Goal: Task Accomplishment & Management: Use online tool/utility

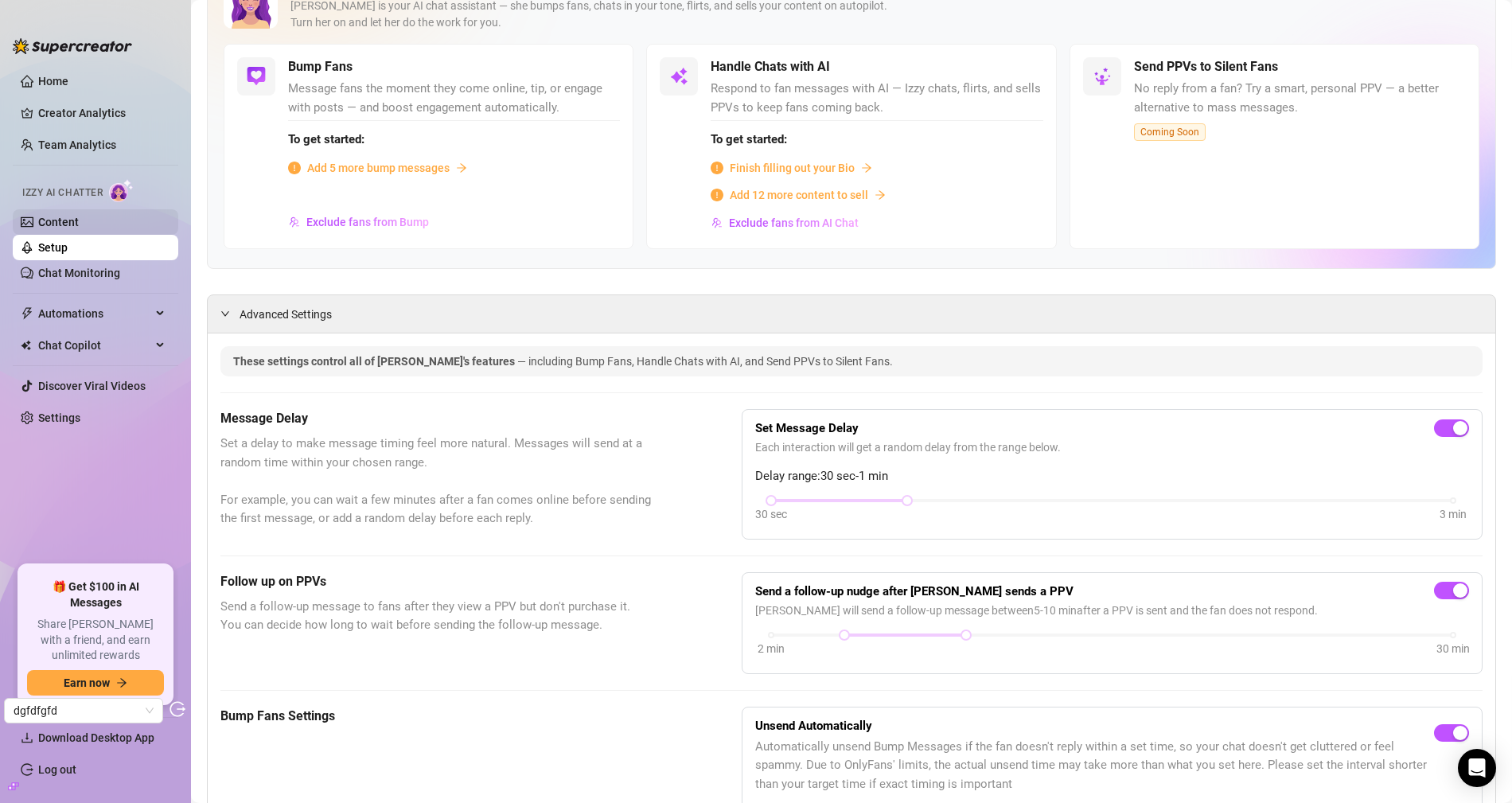
scroll to position [121, 0]
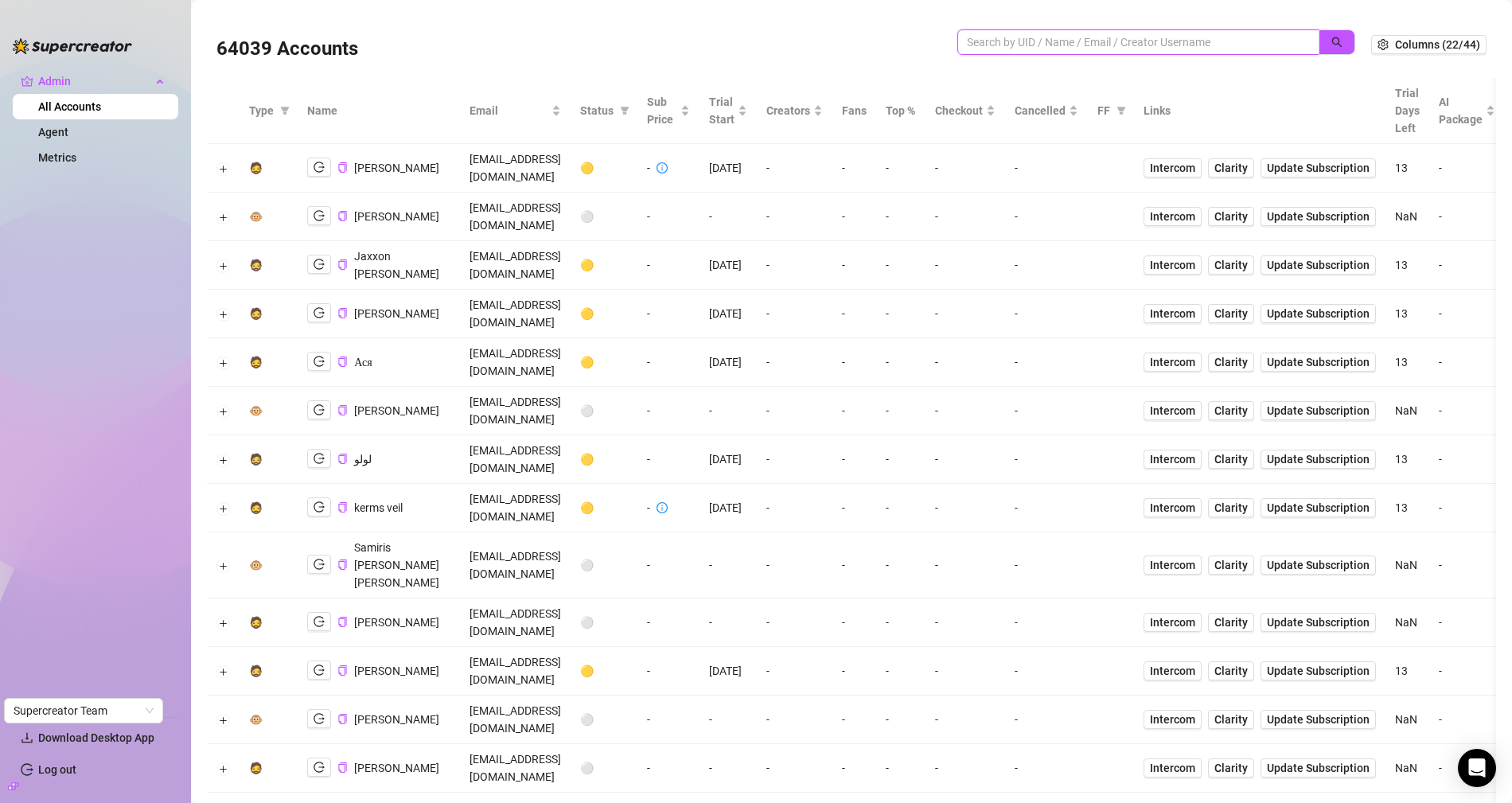
click at [1047, 50] on input "search" at bounding box center [1131, 42] width 330 height 18
type input "denise"
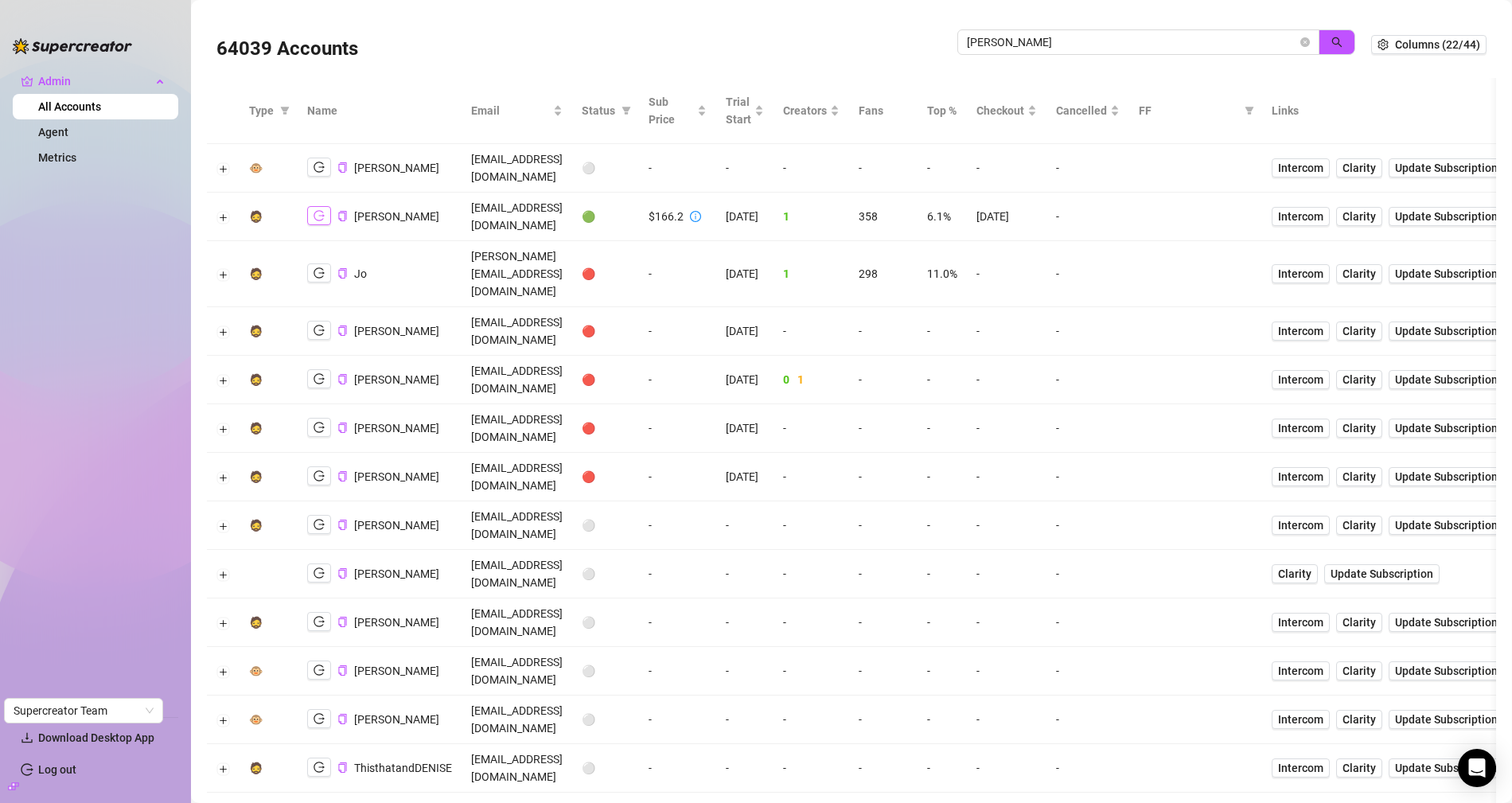
click at [319, 211] on icon "logout" at bounding box center [319, 216] width 11 height 10
click at [1001, 45] on input "denise" at bounding box center [1131, 42] width 330 height 18
type input "james"
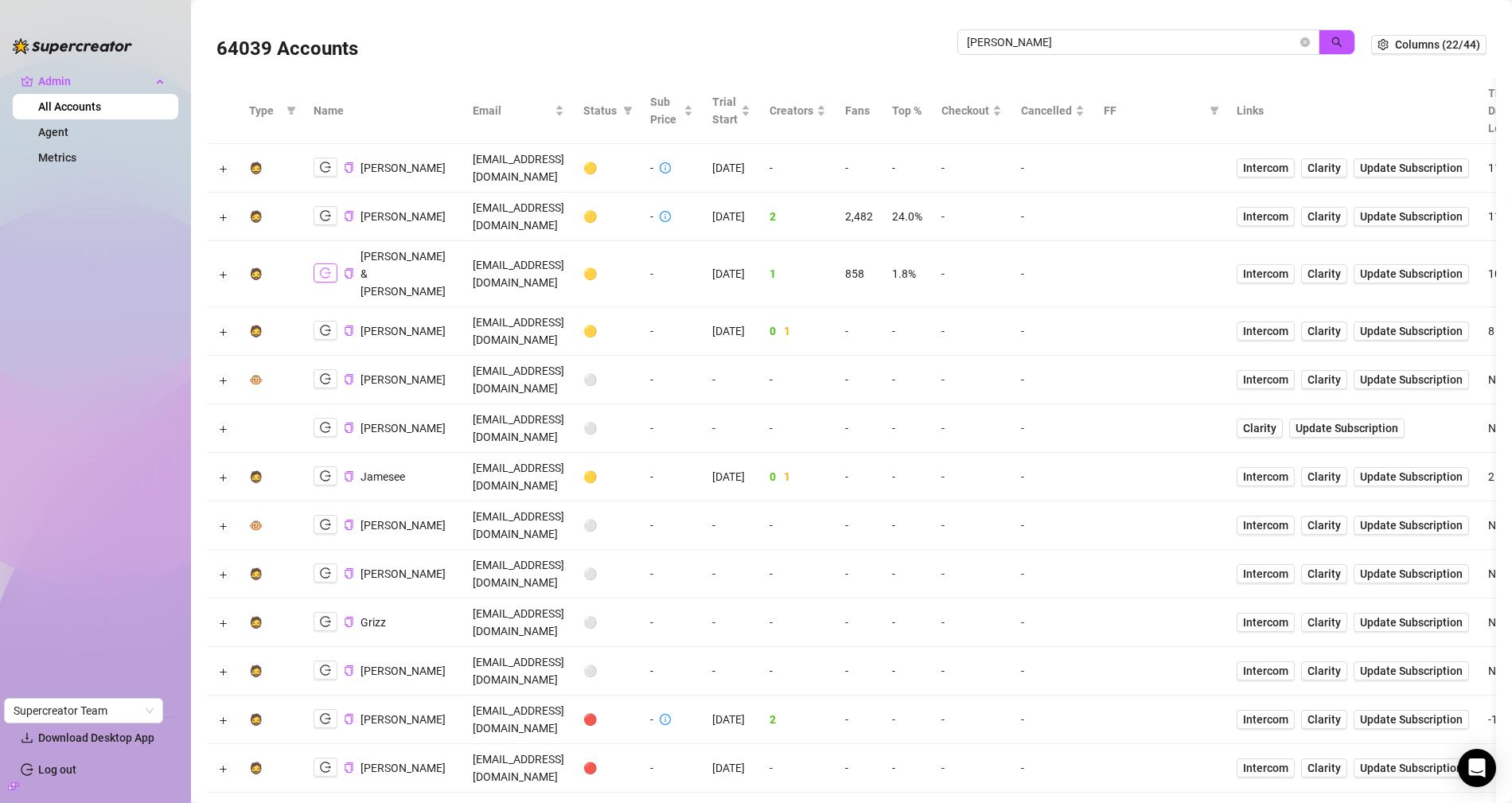
click at [320, 267] on icon "logout" at bounding box center [325, 273] width 11 height 11
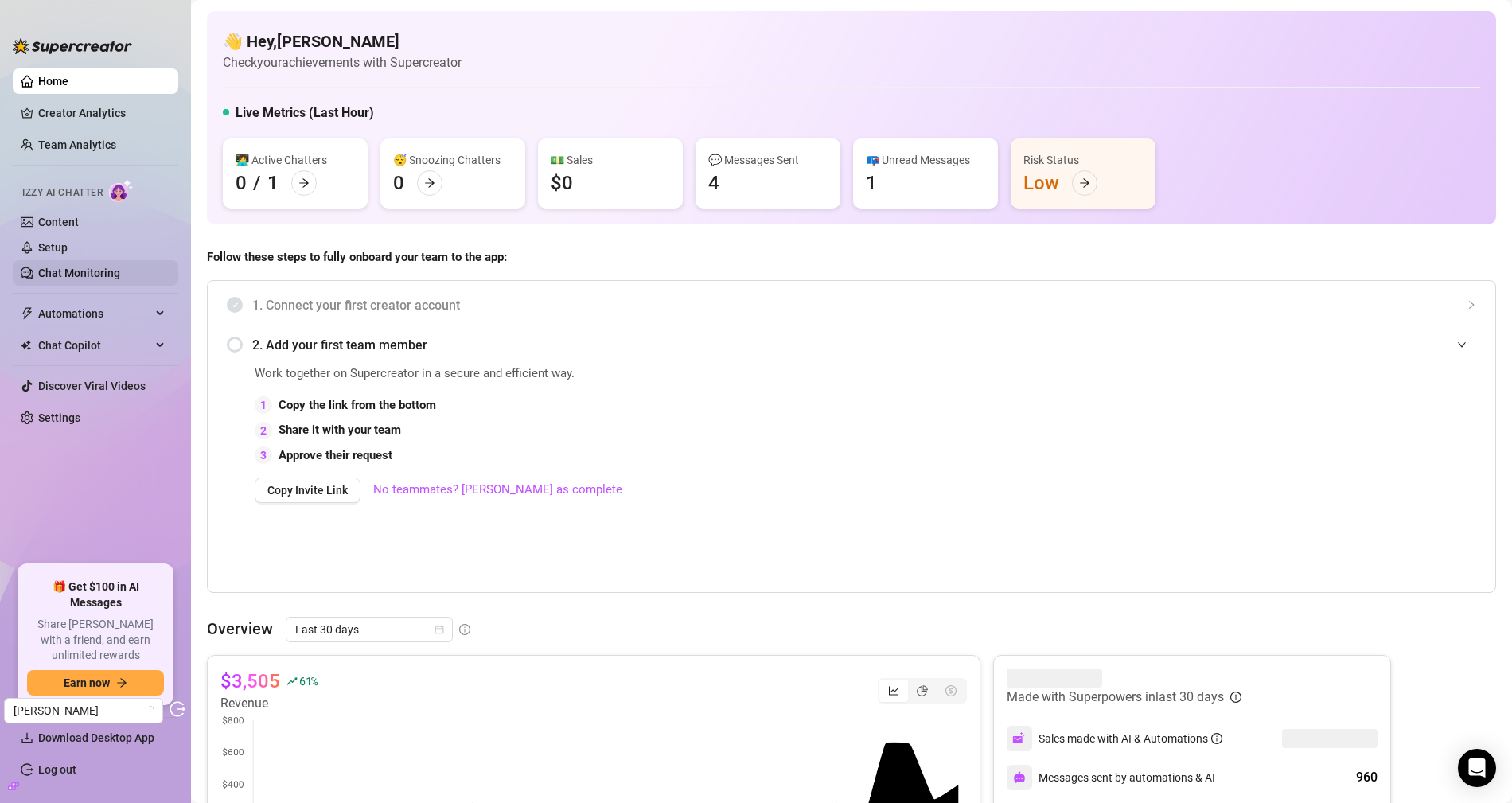
click at [76, 267] on link "Chat Monitoring" at bounding box center [79, 273] width 82 height 13
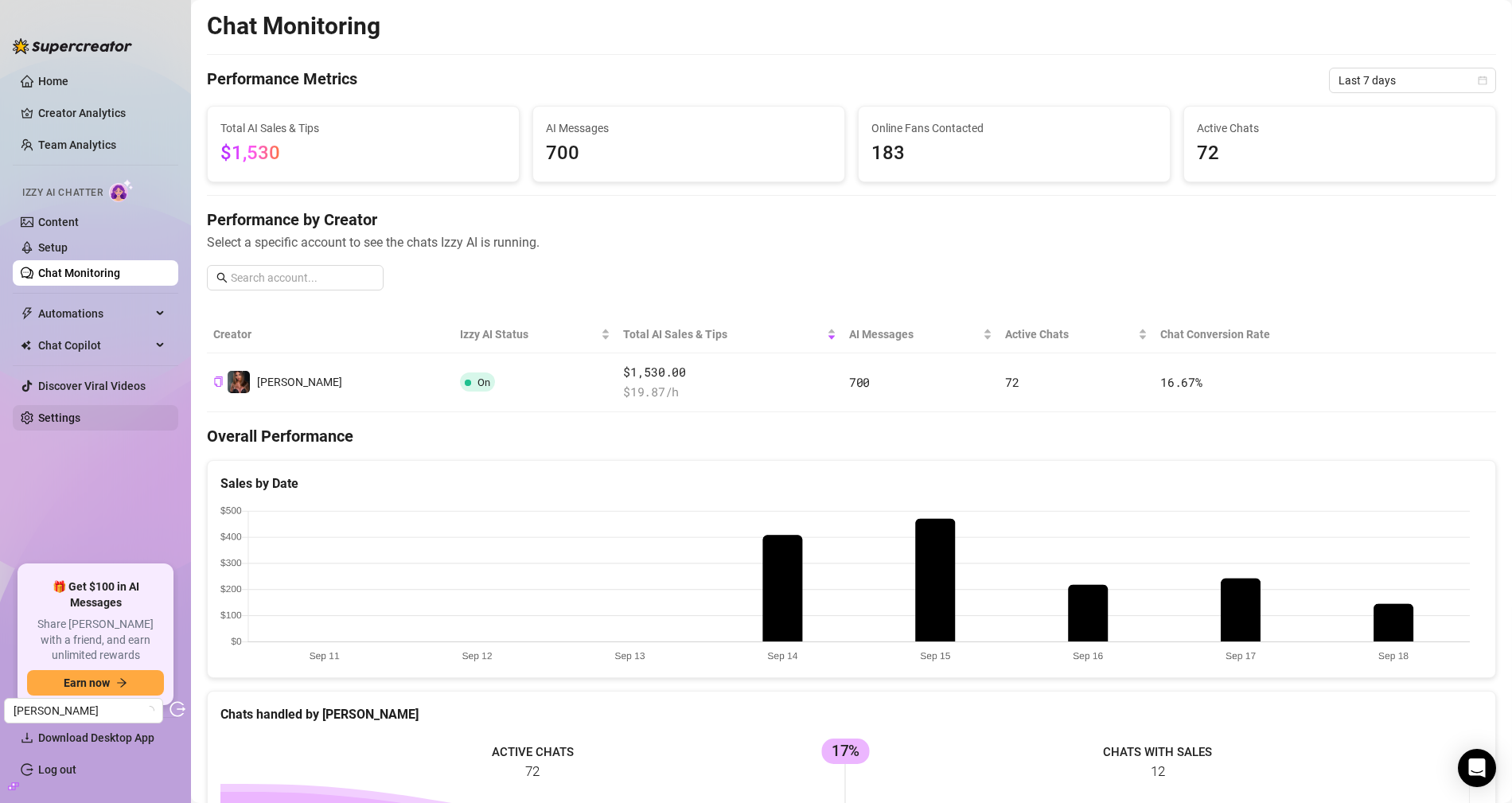
click at [80, 416] on link "Settings" at bounding box center [59, 418] width 42 height 13
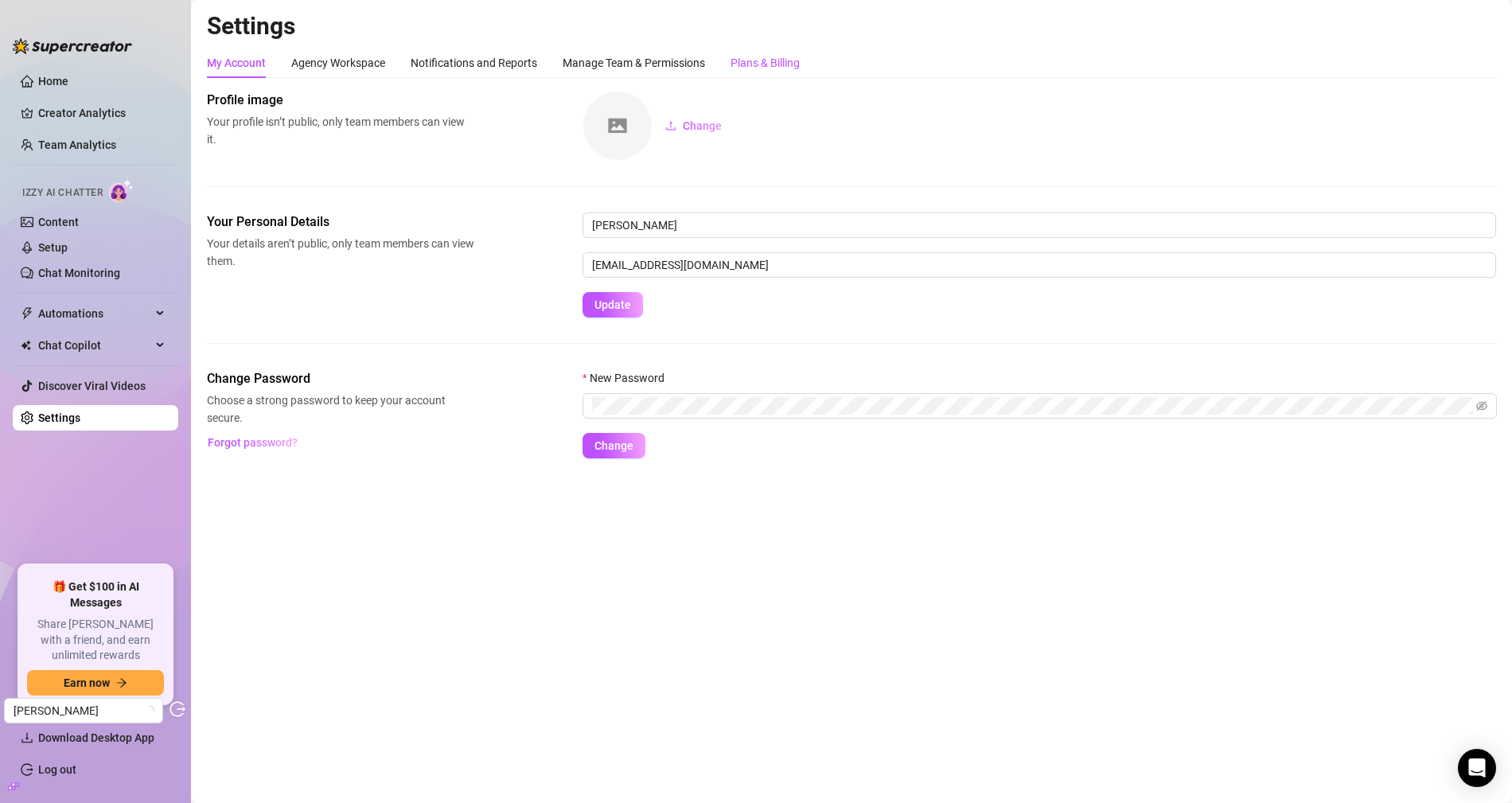
click at [768, 67] on div "Plans & Billing" at bounding box center [765, 63] width 69 height 18
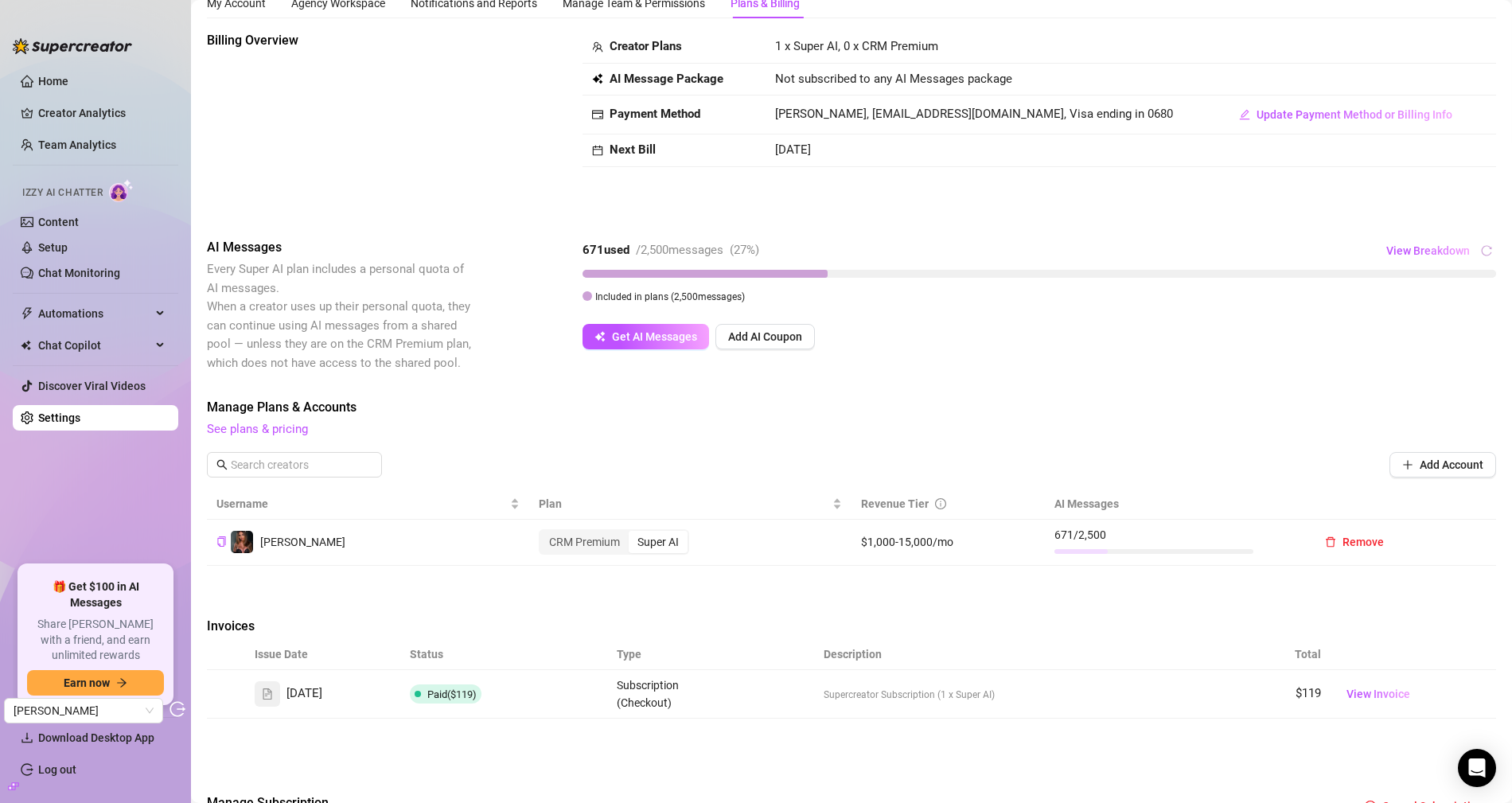
scroll to position [61, 0]
click at [66, 277] on link "Chat Monitoring" at bounding box center [79, 273] width 82 height 13
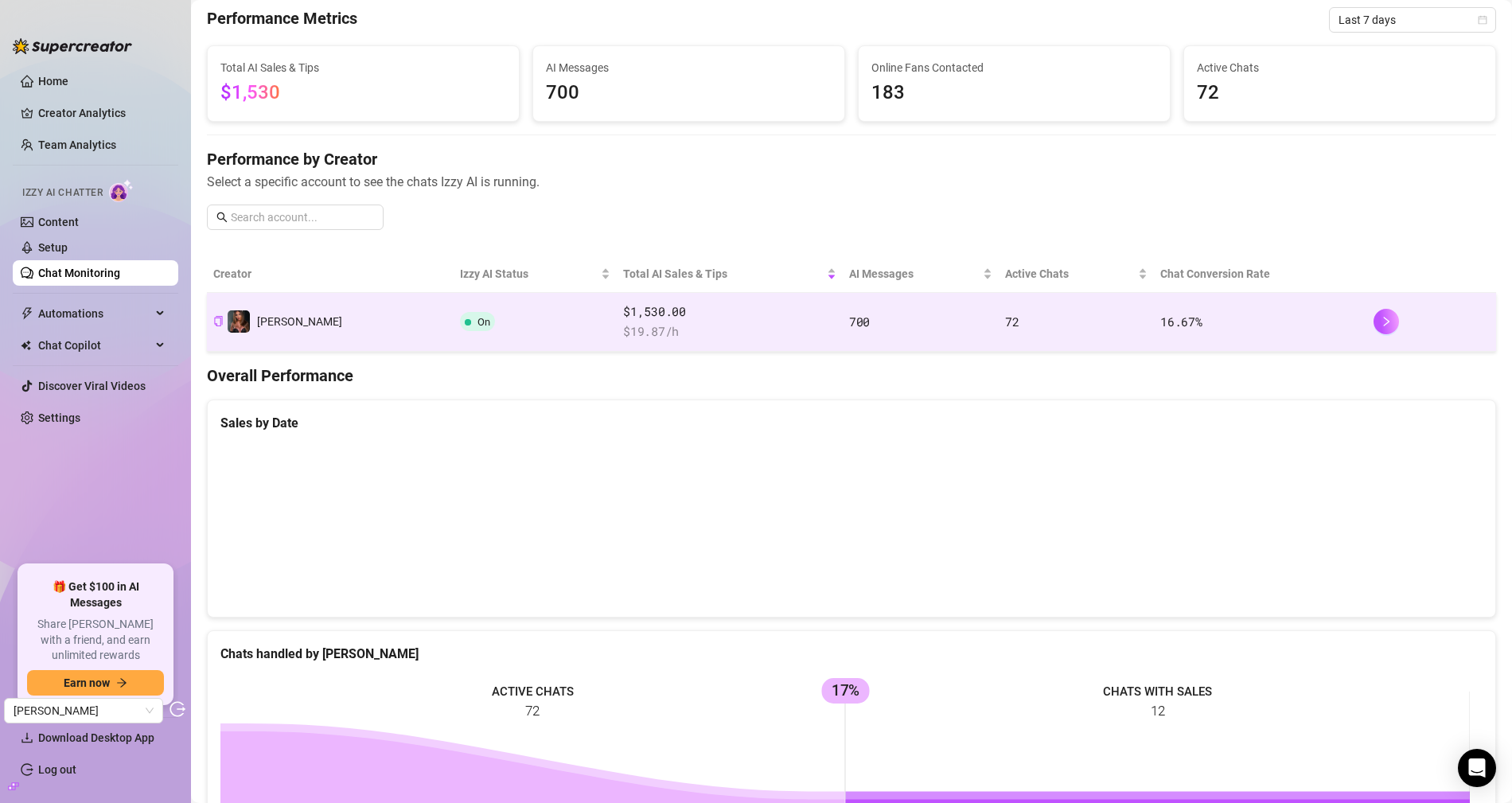
click at [733, 323] on span "$ 19.87 /h" at bounding box center [729, 332] width 212 height 19
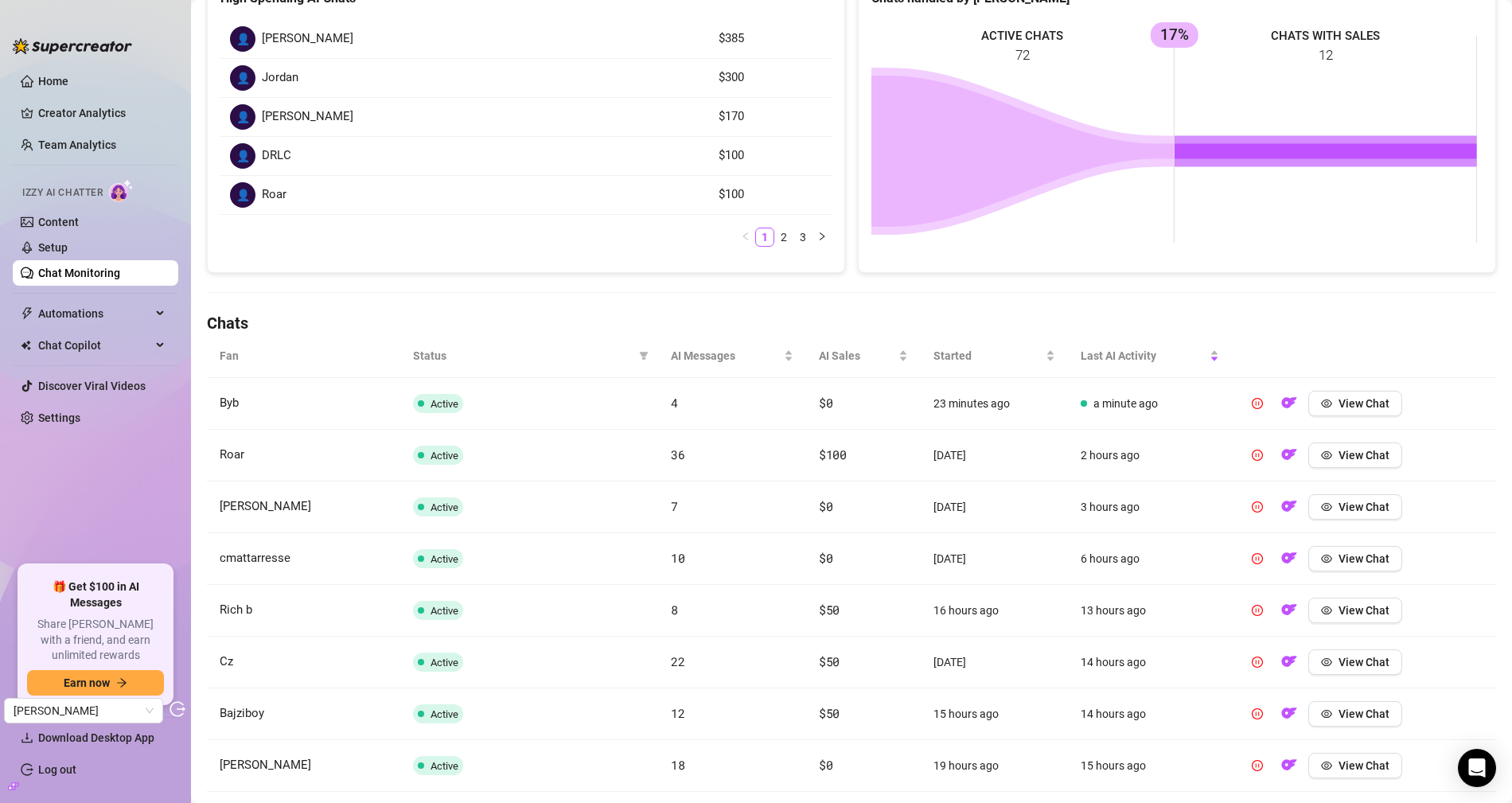
scroll to position [368, 0]
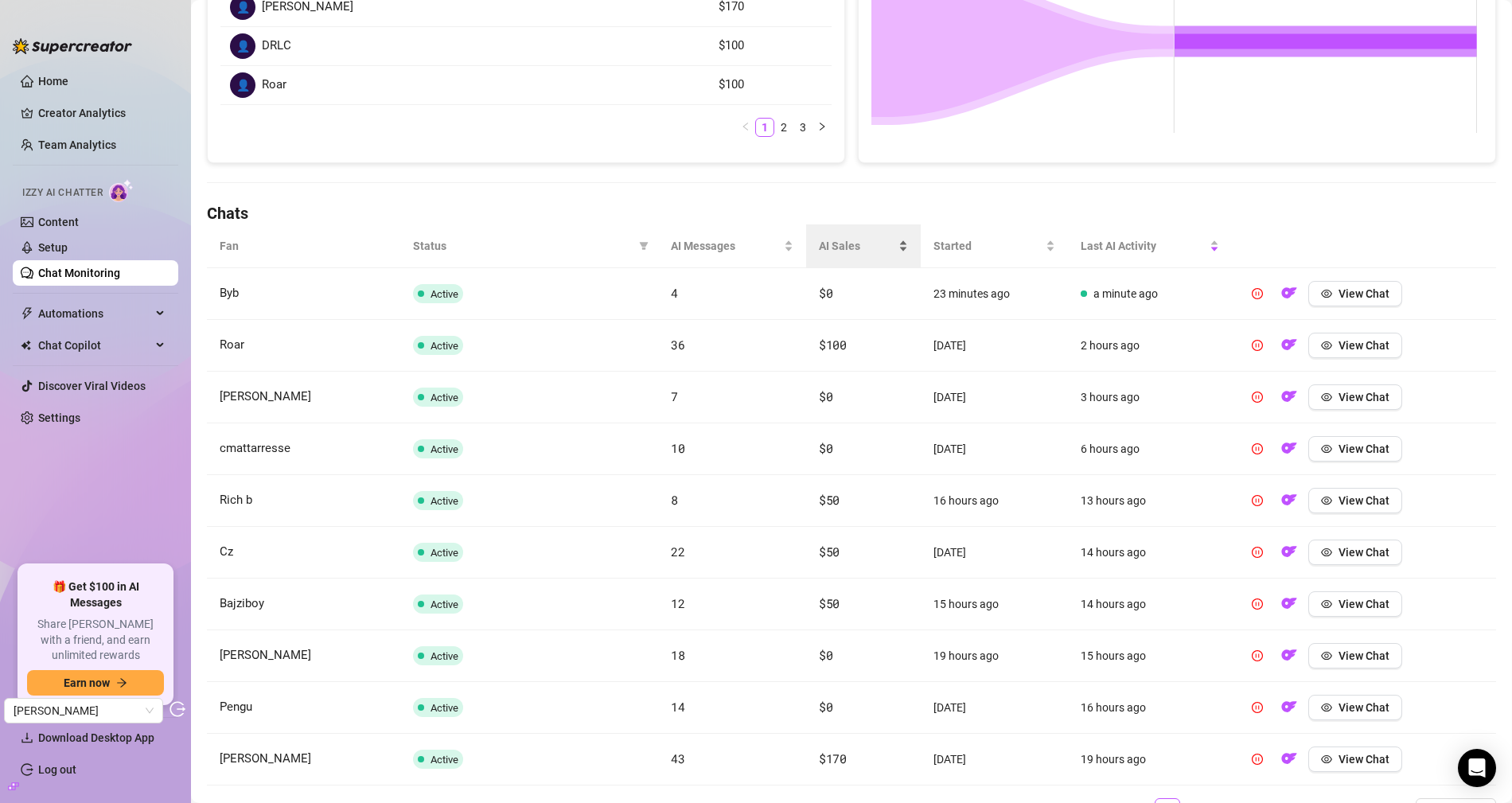
click at [819, 237] on div "AI Sales" at bounding box center [863, 246] width 89 height 18
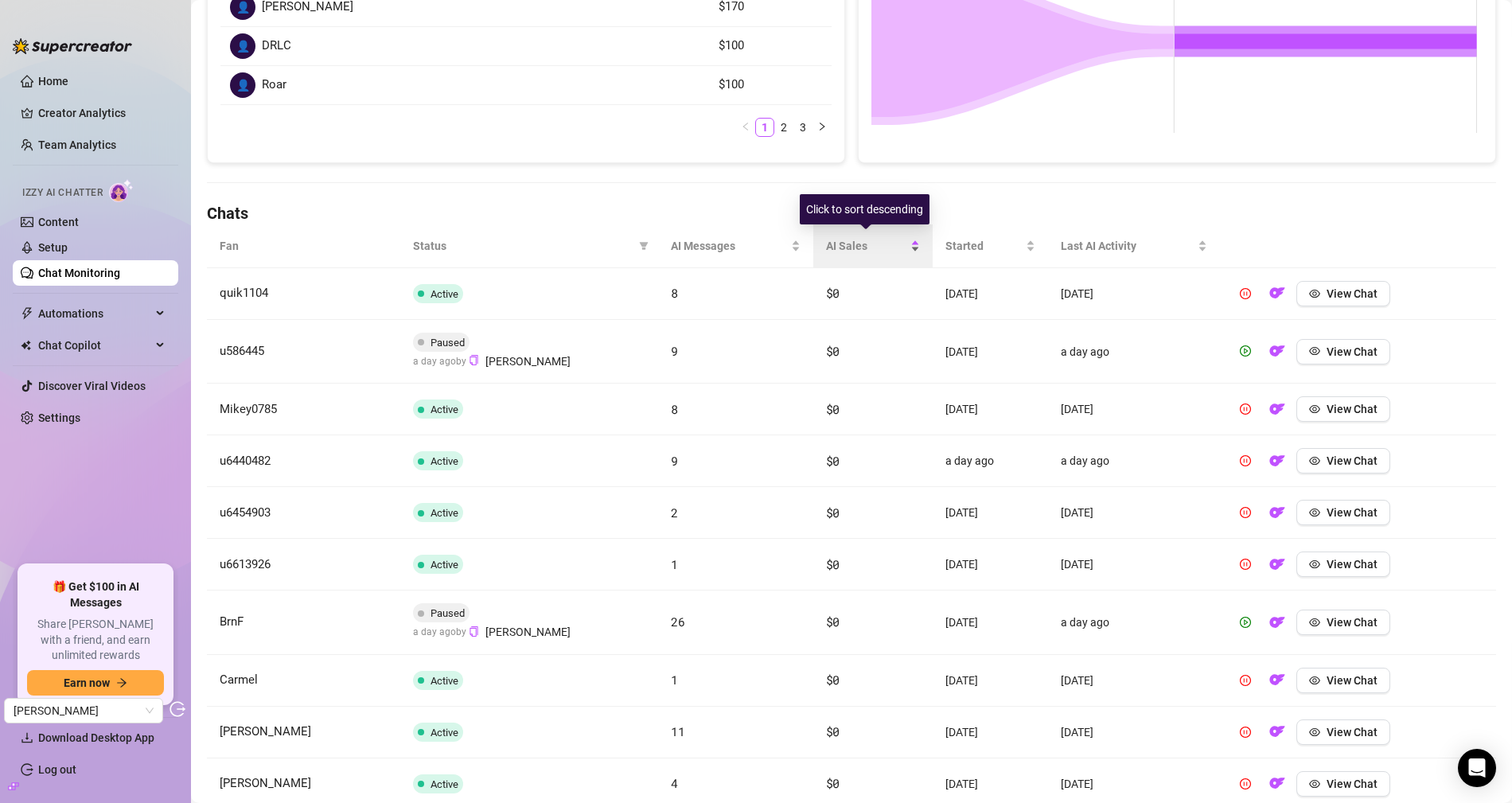
click at [826, 237] on div "AI Sales" at bounding box center [873, 246] width 94 height 18
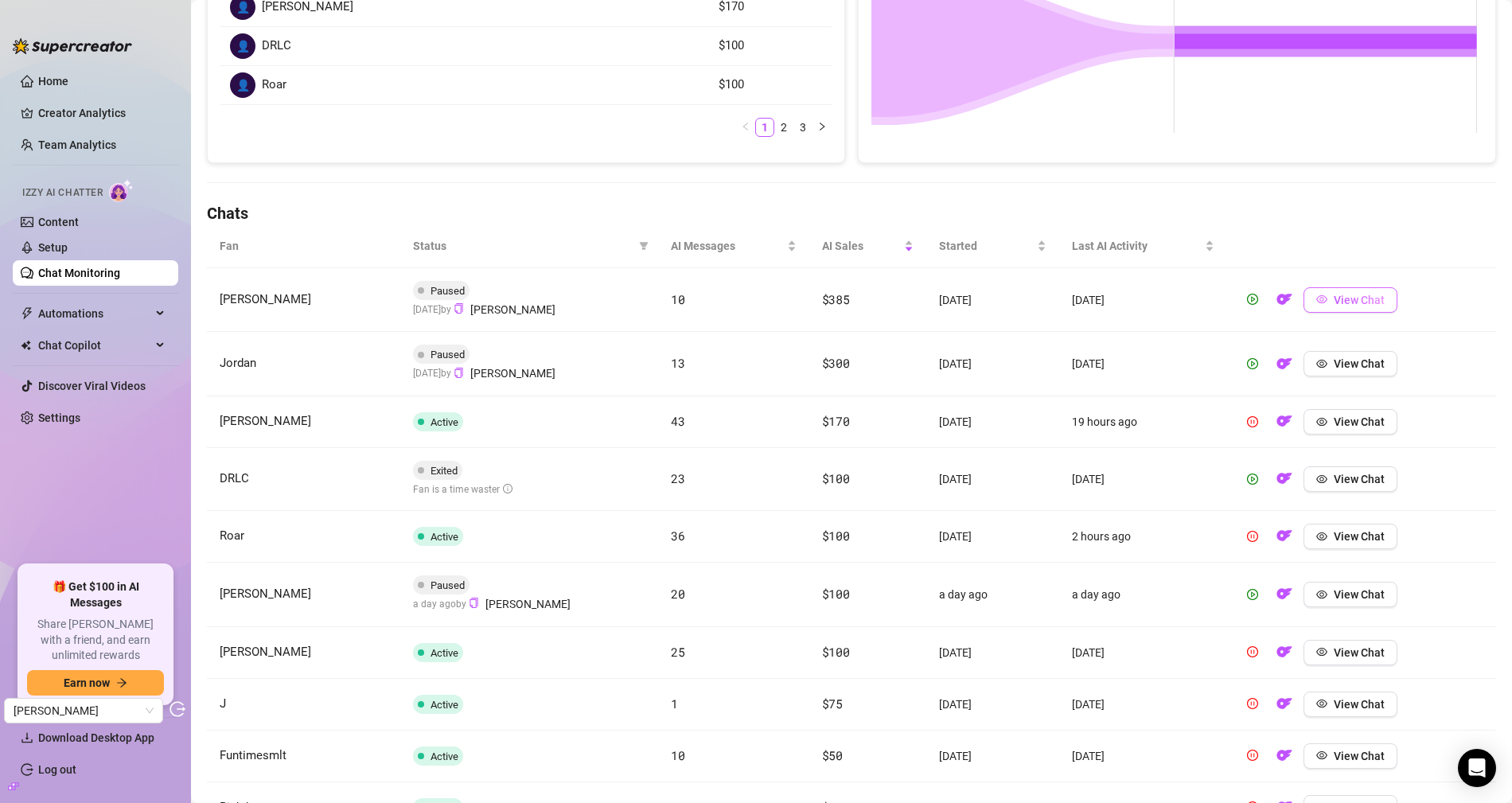
click at [1347, 295] on span "View Chat" at bounding box center [1359, 300] width 50 height 13
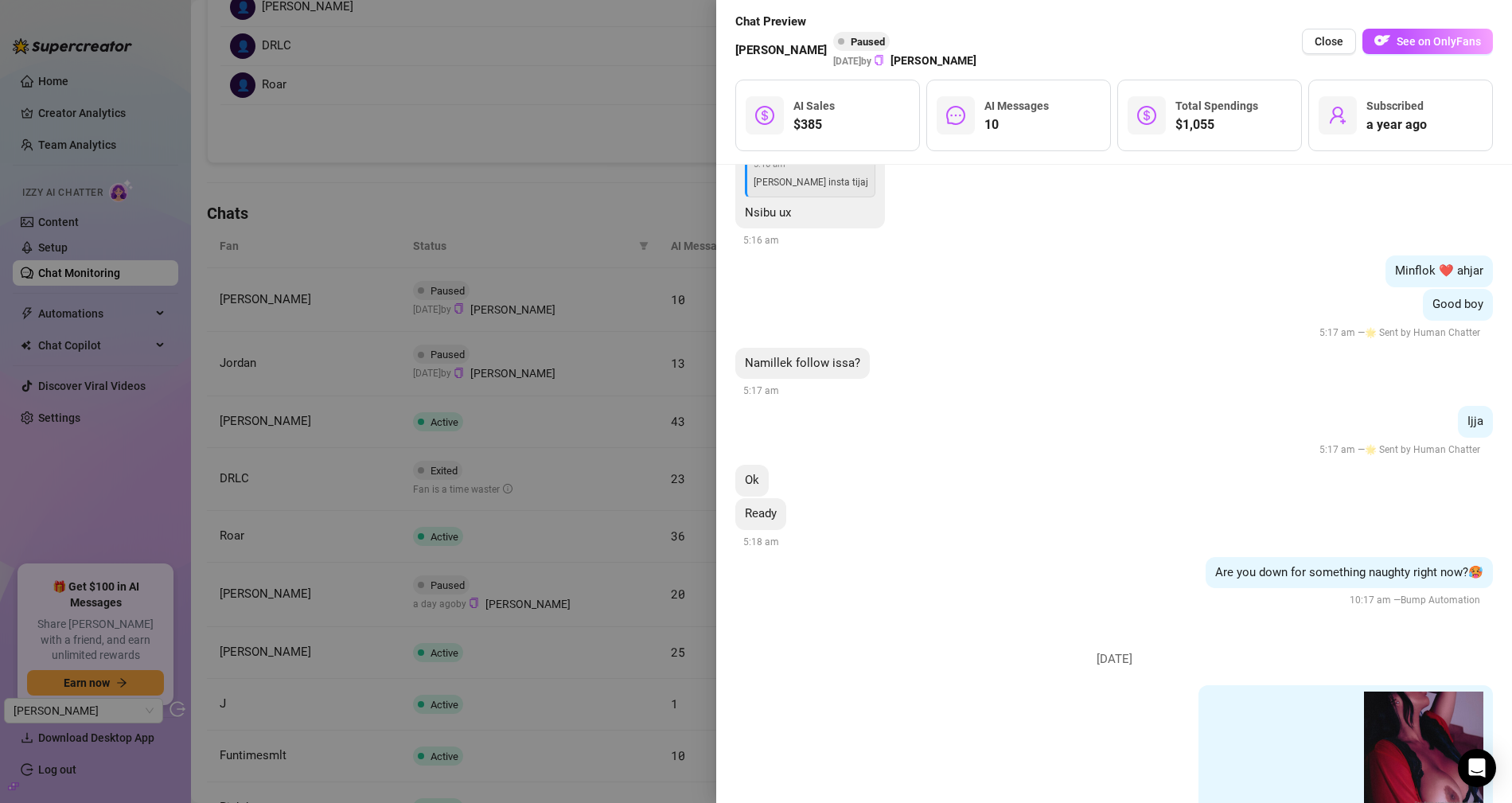
scroll to position [5775, 0]
click at [566, 208] on div at bounding box center [756, 401] width 1512 height 803
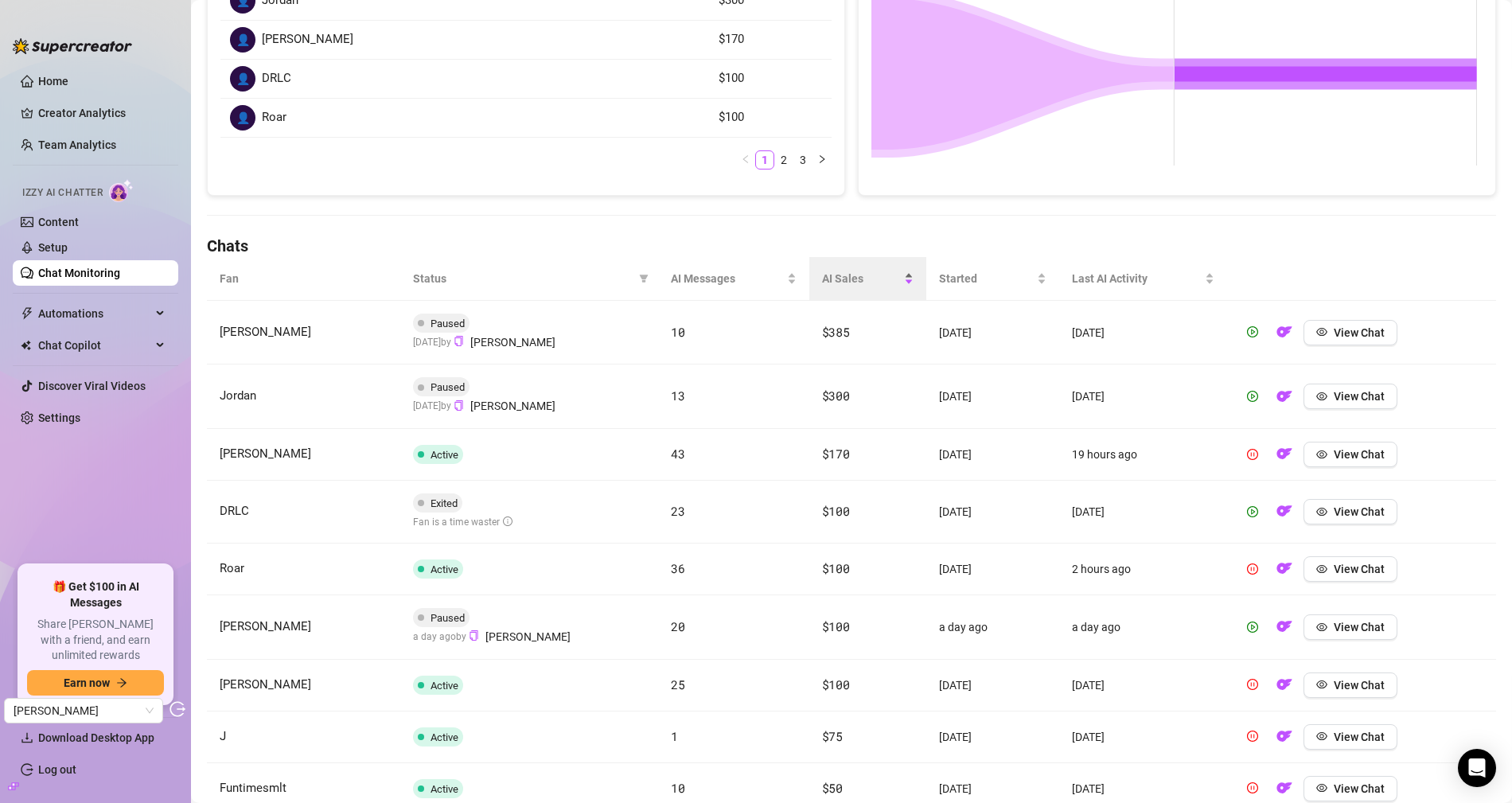
scroll to position [253, 0]
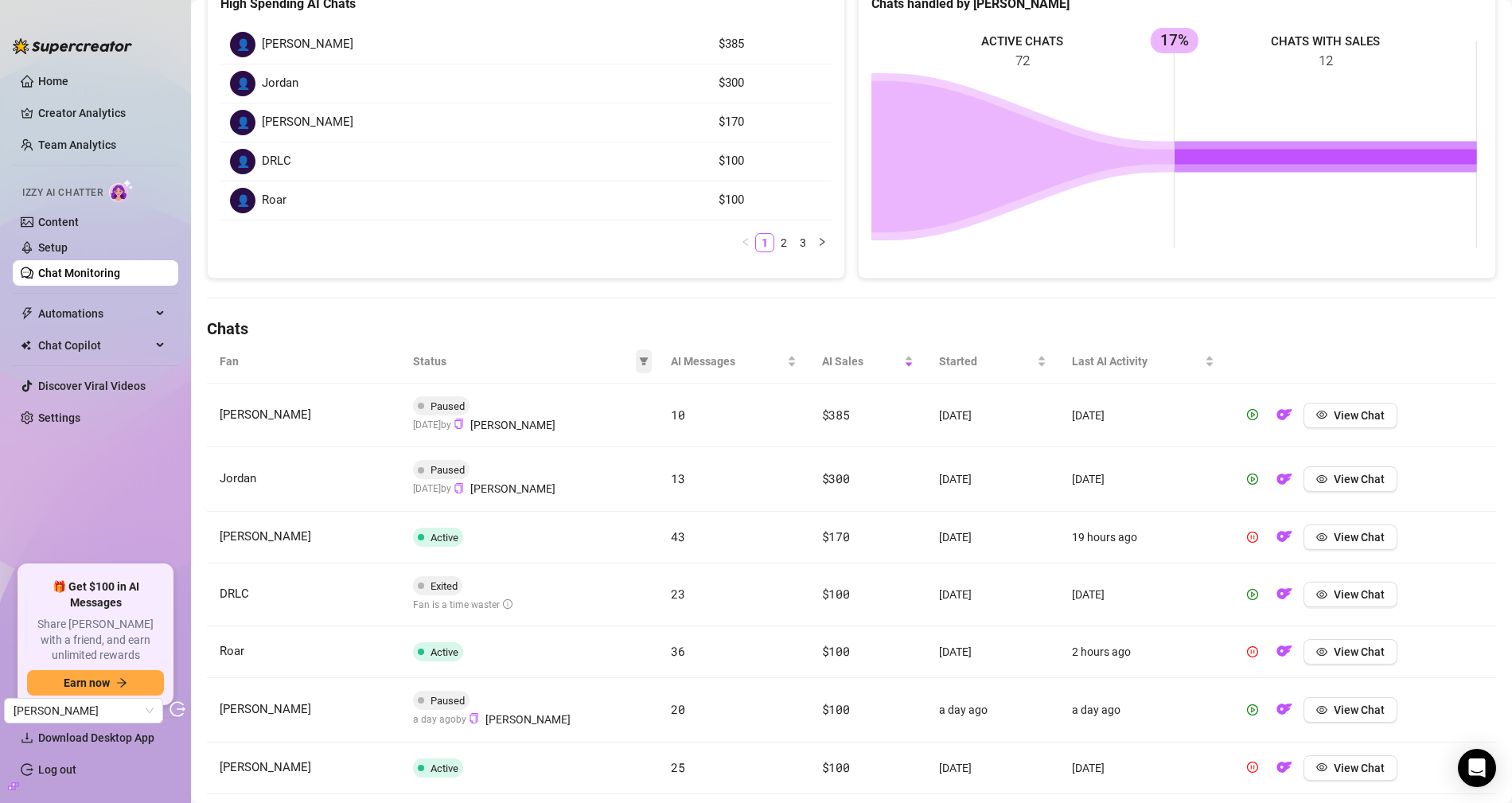
click at [639, 356] on icon "filter" at bounding box center [644, 361] width 9 height 9
click at [555, 544] on span "Exited: Custom request" at bounding box center [554, 541] width 121 height 13
checkbox input "true"
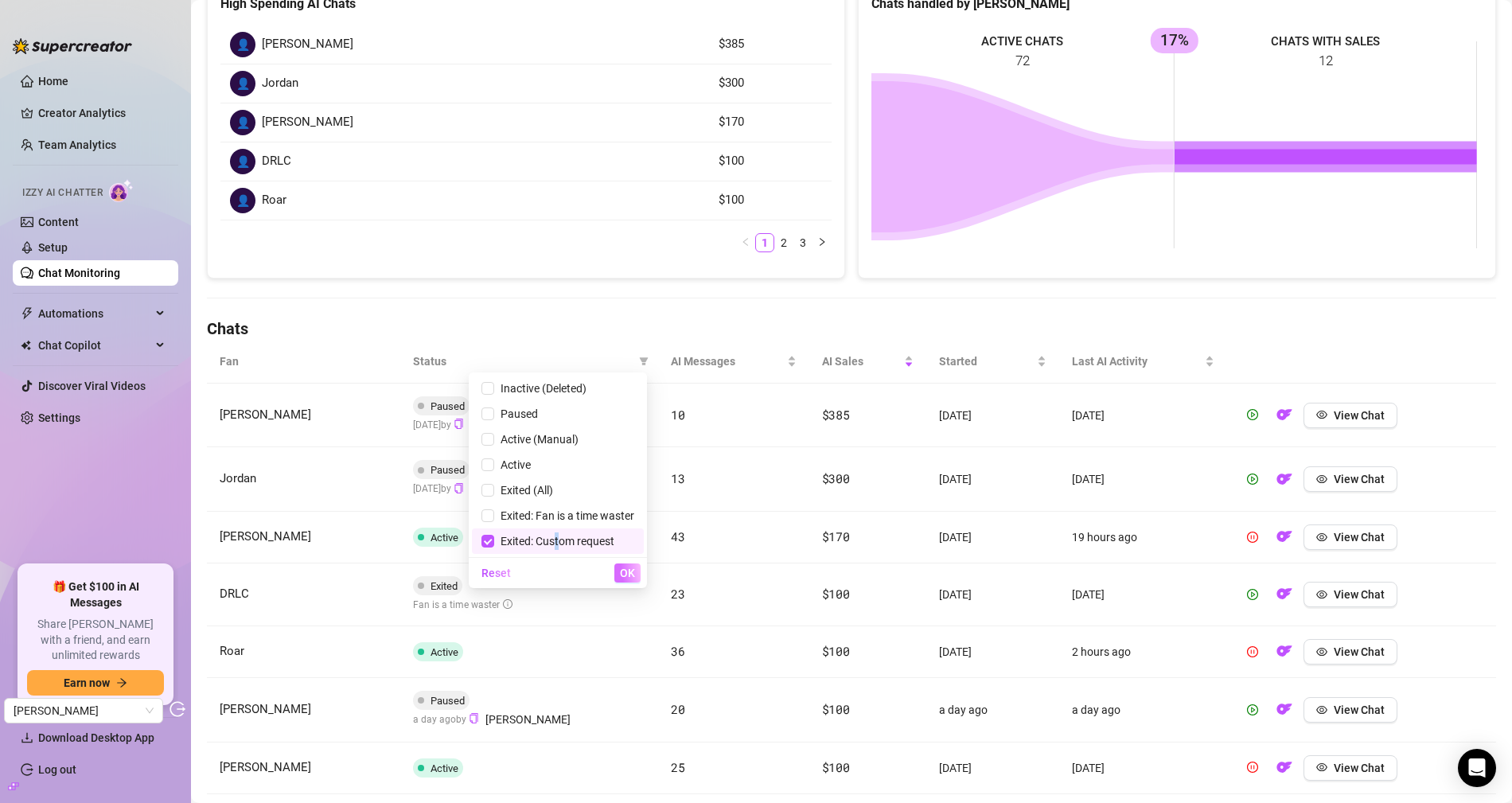
click at [619, 569] on button "OK" at bounding box center [627, 573] width 26 height 19
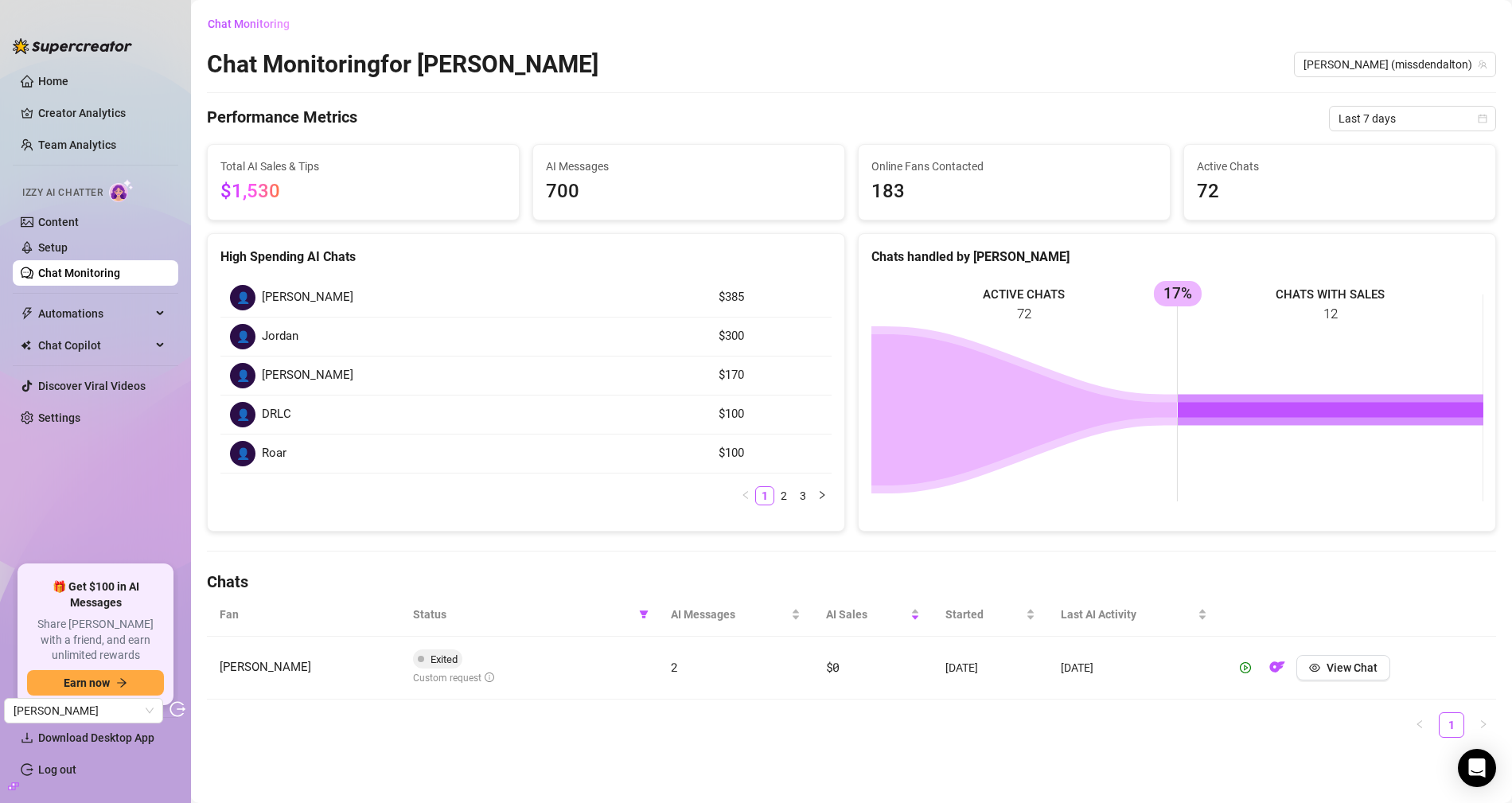
scroll to position [0, 0]
click at [1348, 667] on span "View Chat" at bounding box center [1351, 668] width 50 height 13
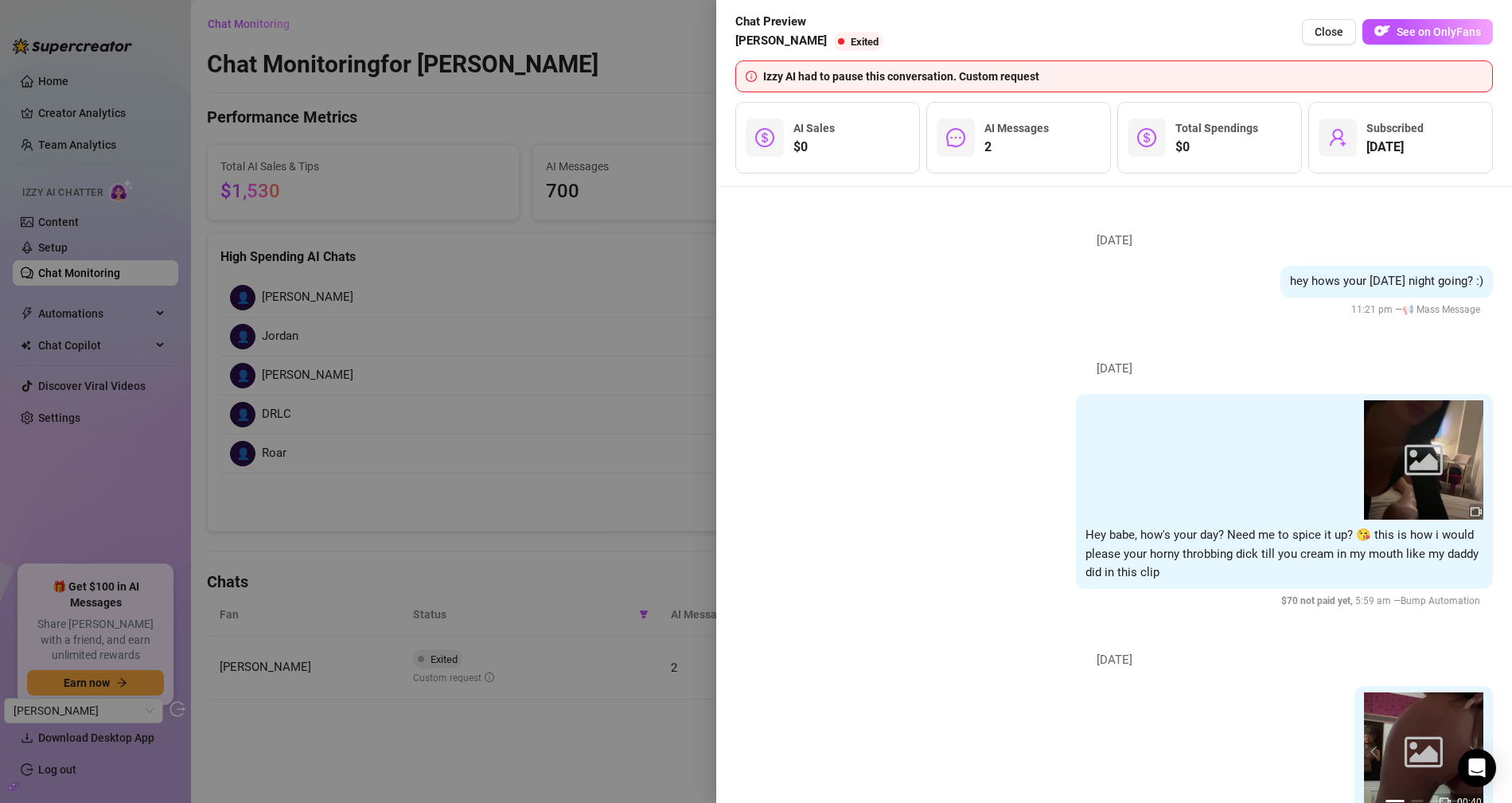
scroll to position [366, 0]
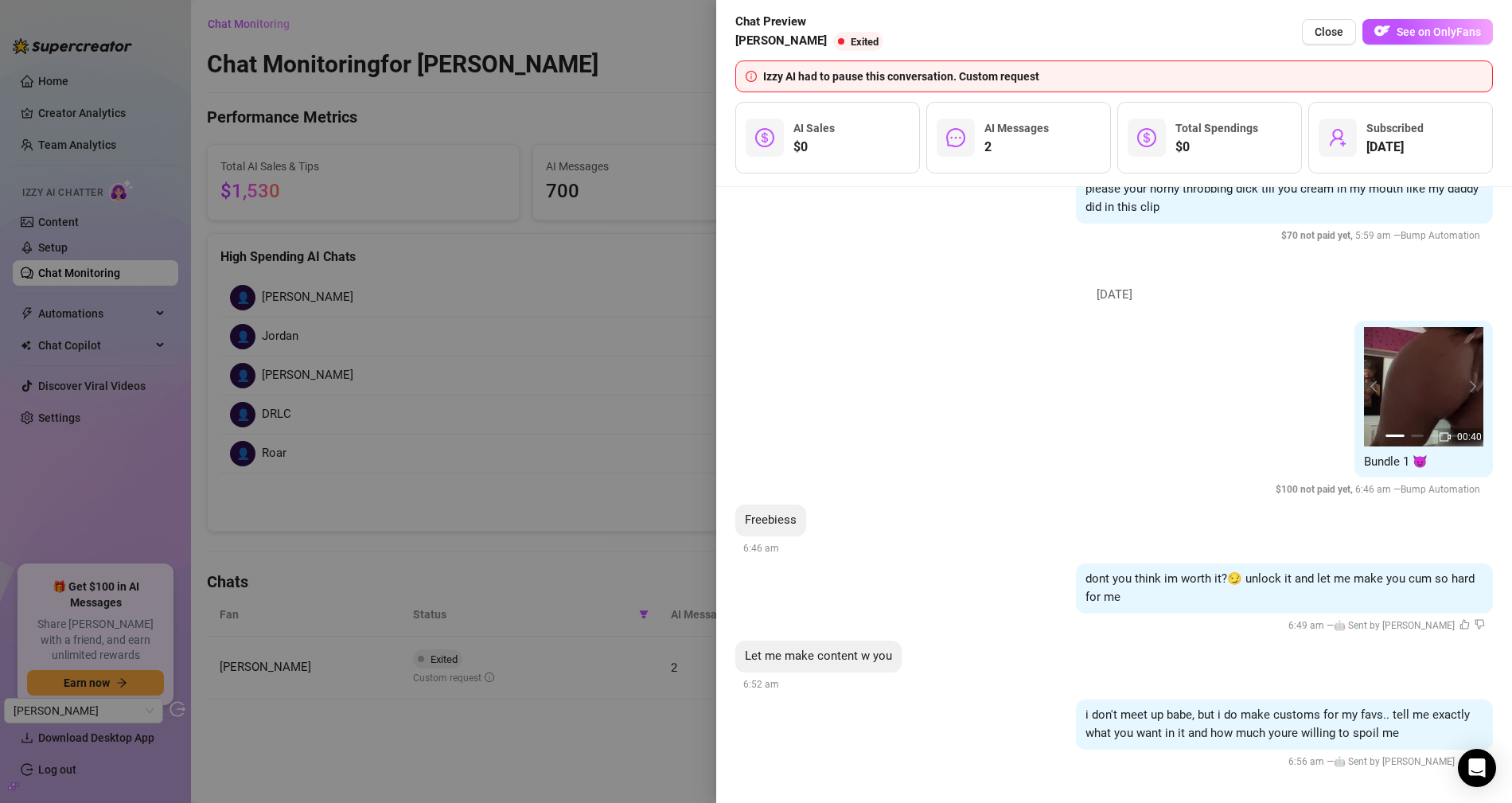
click at [493, 264] on div at bounding box center [756, 401] width 1512 height 803
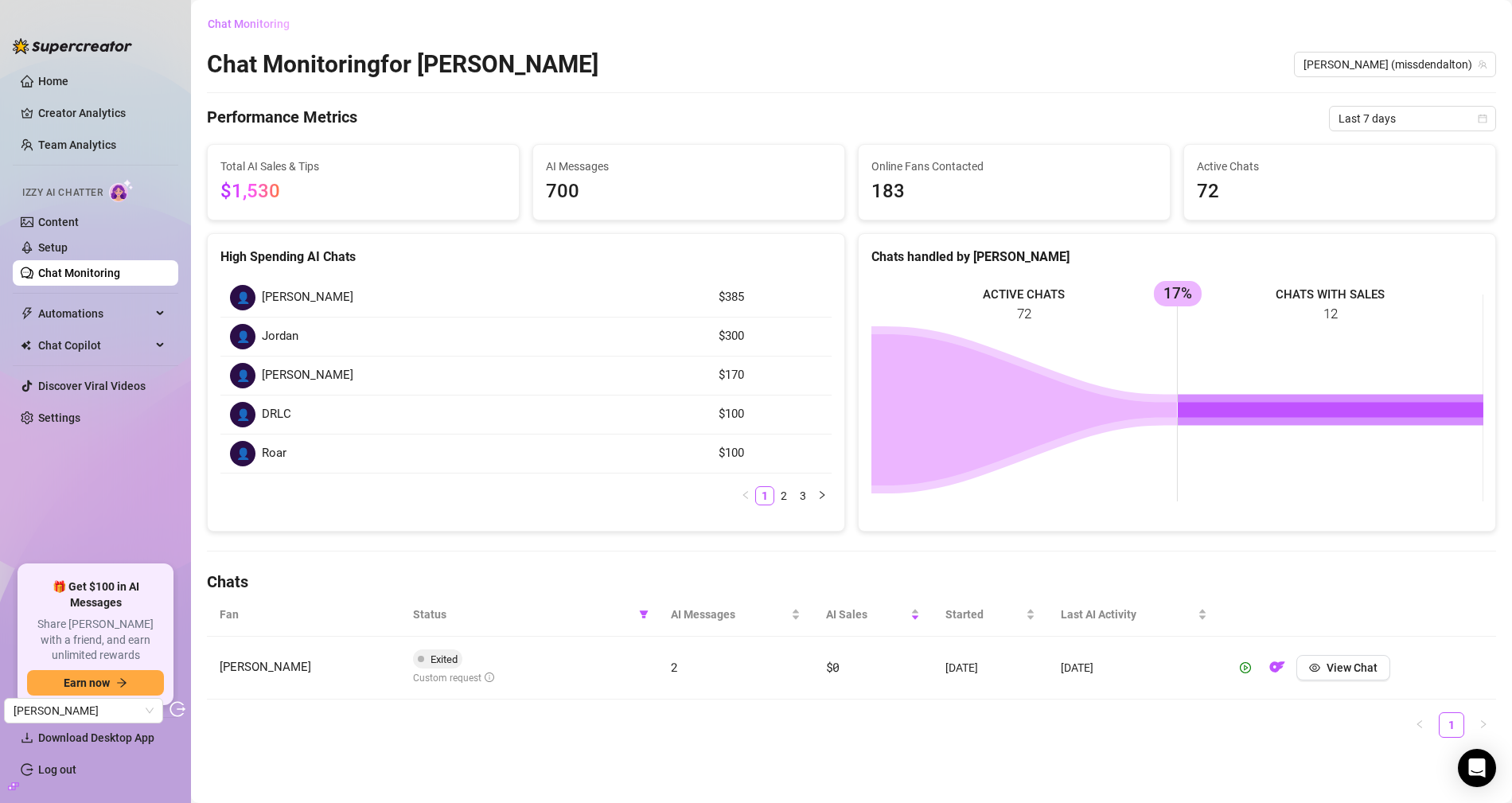
click at [212, 18] on span "Chat Monitoring" at bounding box center [249, 24] width 82 height 13
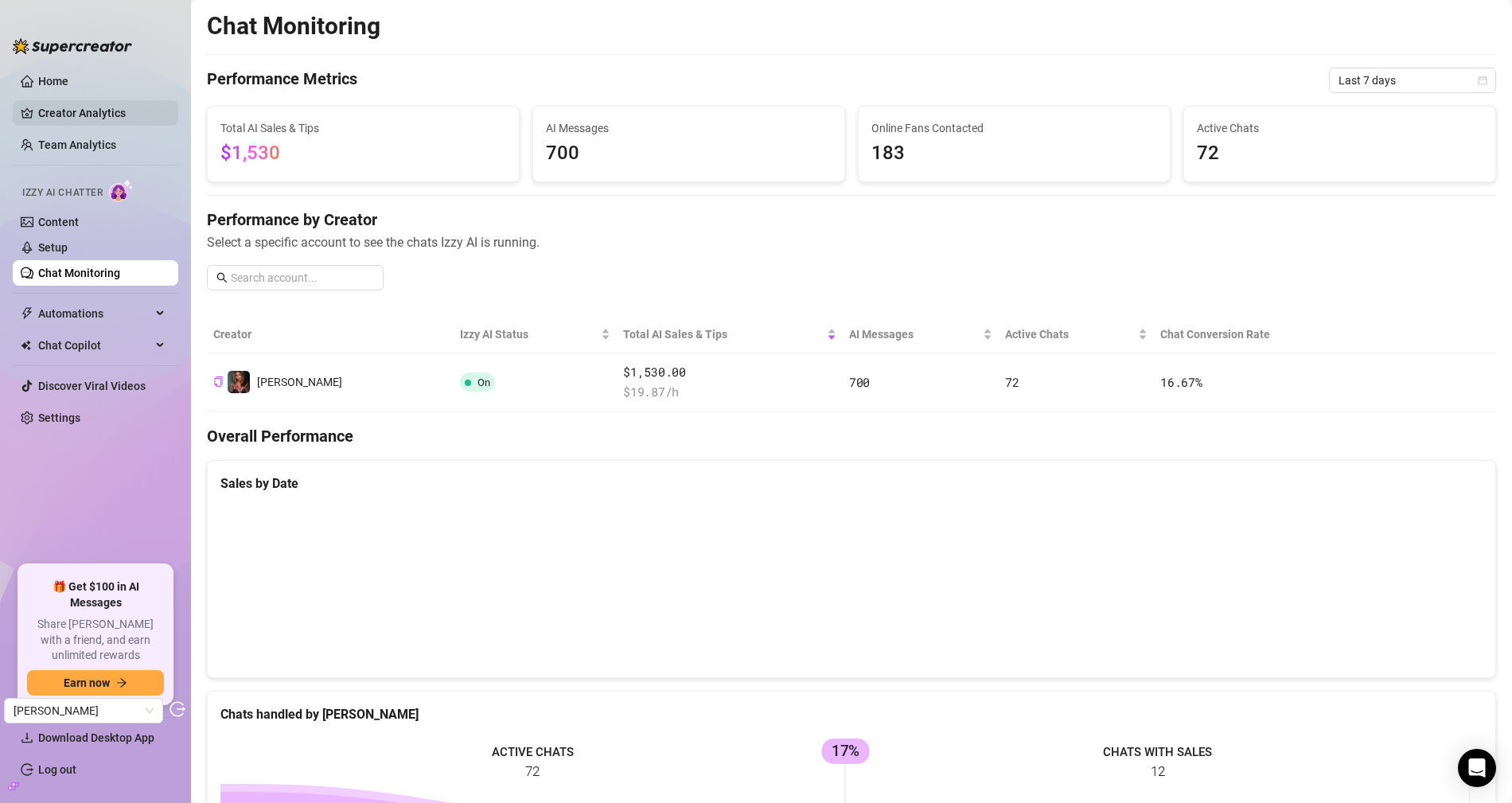
click at [107, 117] on link "Creator Analytics" at bounding box center [102, 112] width 127 height 25
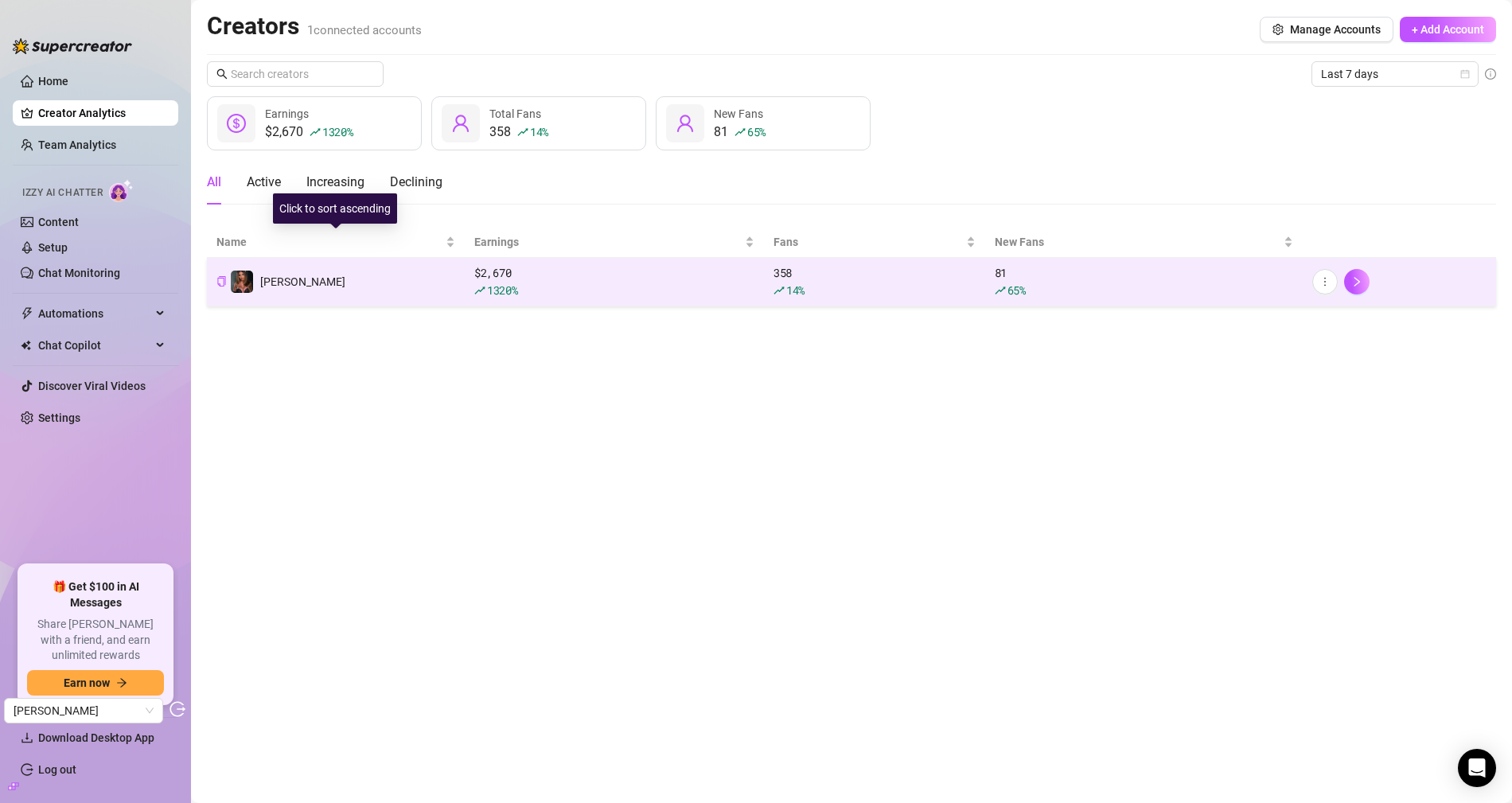
click at [313, 271] on td "[PERSON_NAME]" at bounding box center [335, 282] width 258 height 49
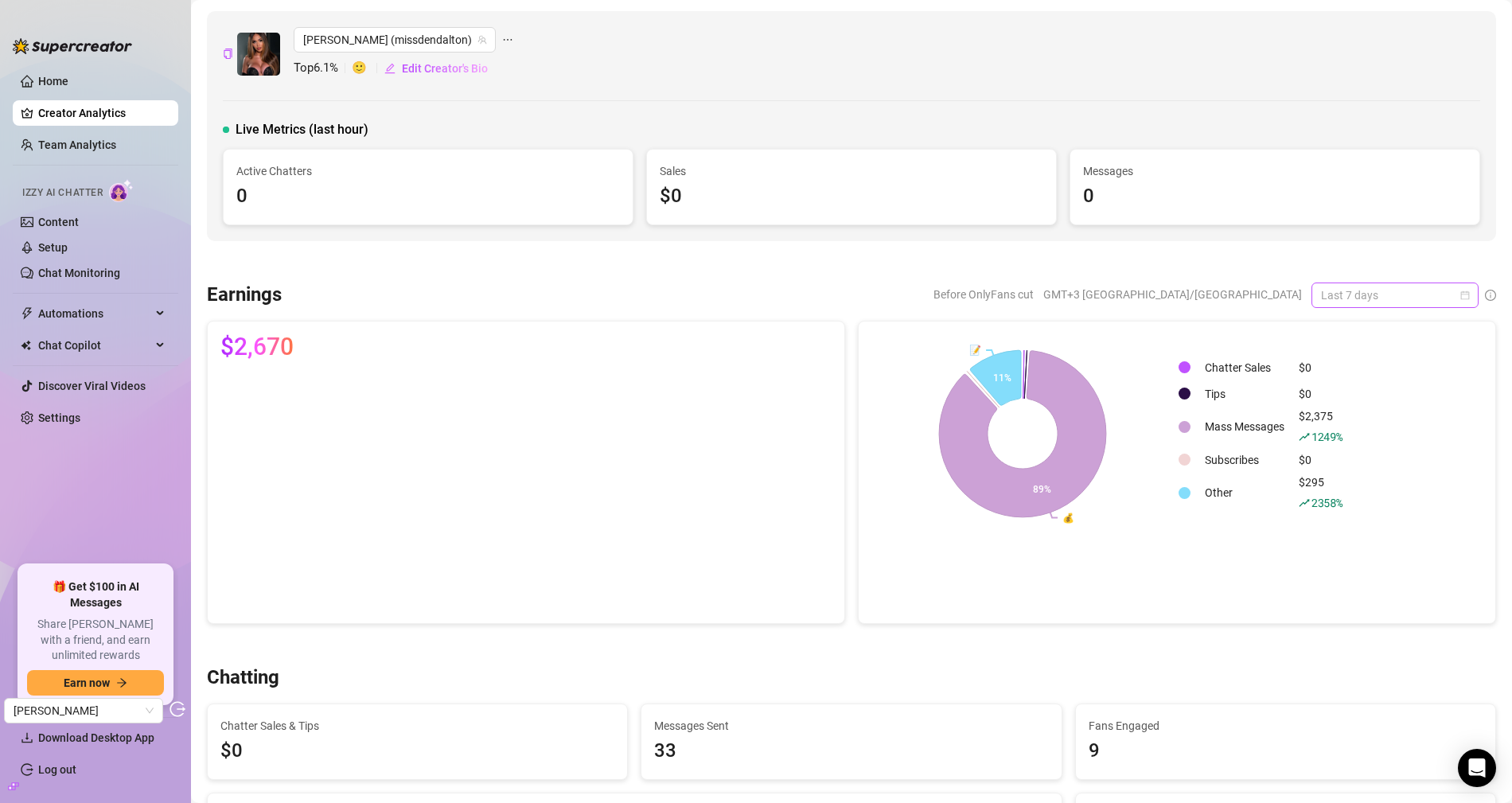
click at [1361, 290] on span "Last 7 days" at bounding box center [1394, 295] width 148 height 24
click at [1349, 378] on div "Last 30 days" at bounding box center [1381, 376] width 142 height 18
click at [78, 228] on link "Content" at bounding box center [58, 222] width 40 height 13
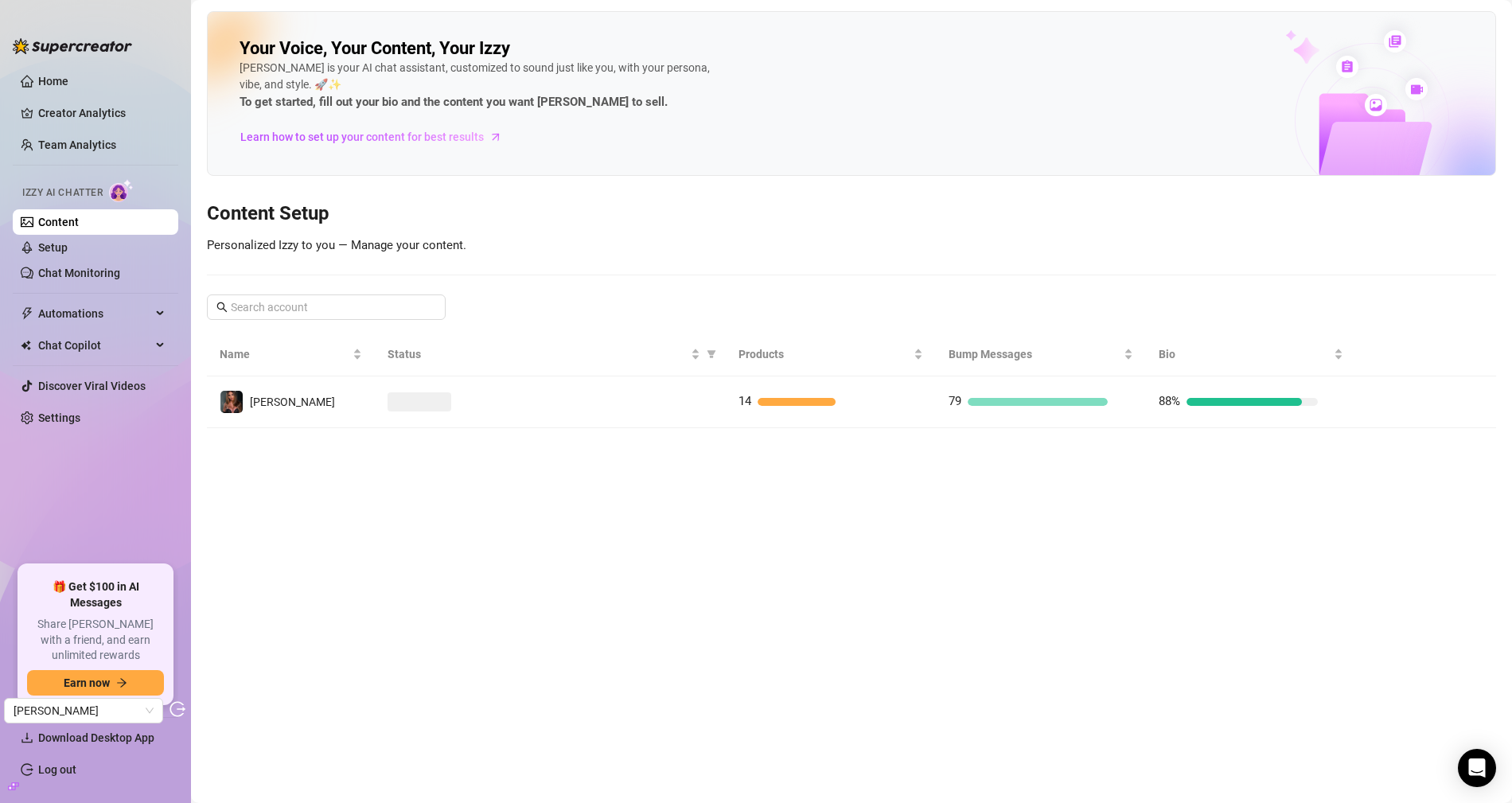
click at [688, 400] on div at bounding box center [549, 402] width 324 height 19
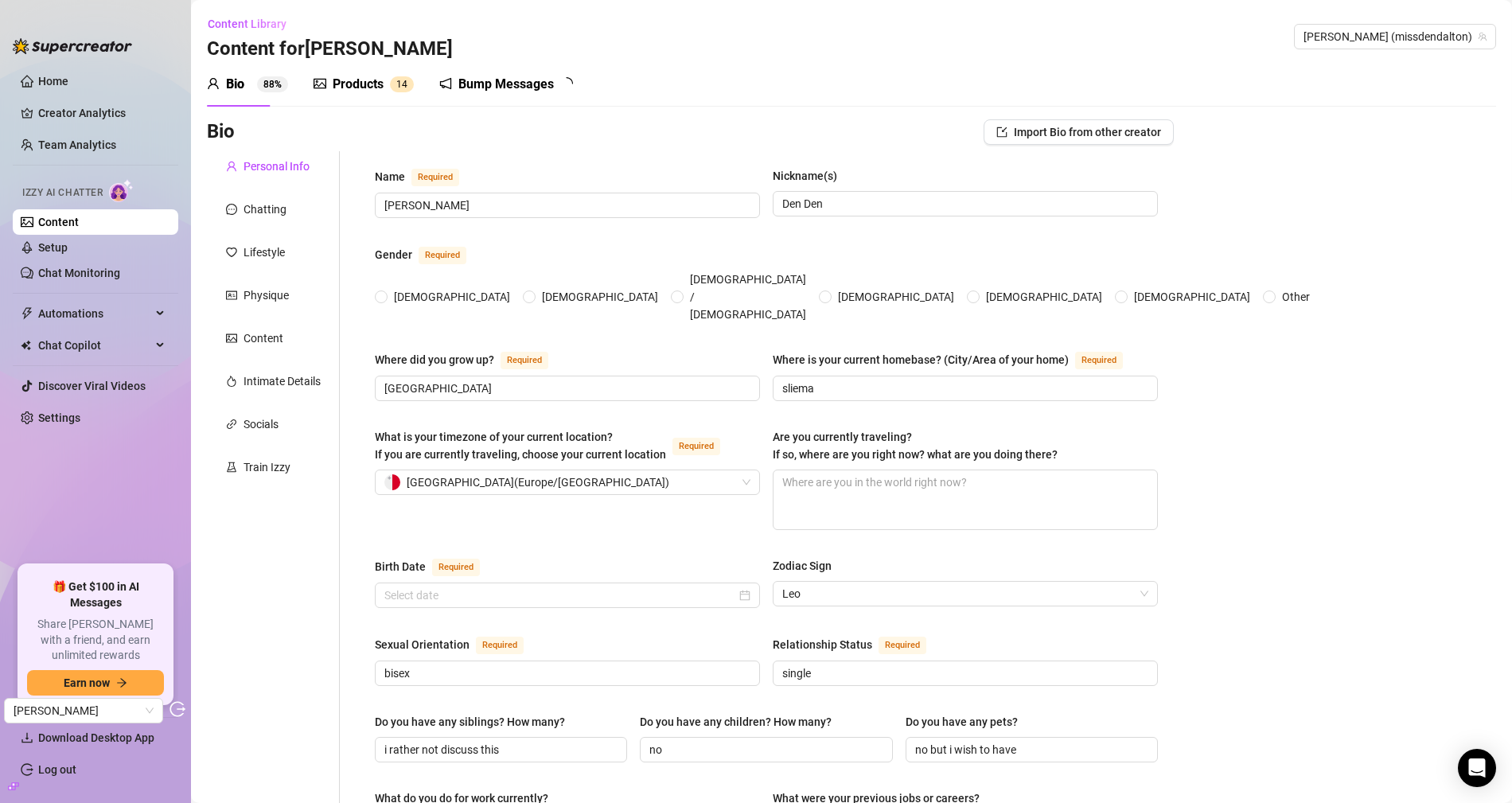
radio input "true"
type input "[DATE]"
click at [335, 77] on div "Products" at bounding box center [358, 84] width 50 height 19
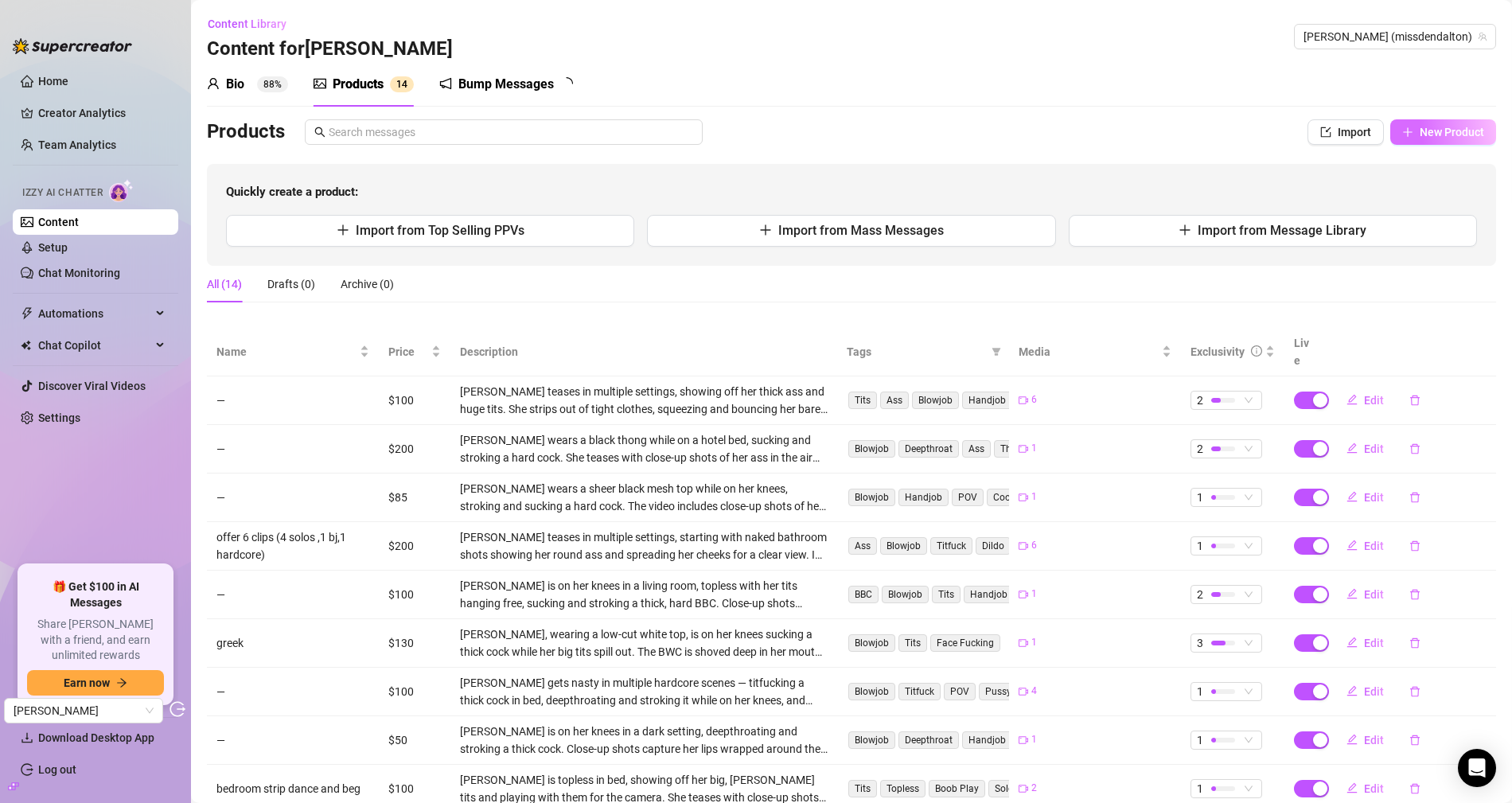
click at [1434, 121] on button "New Product" at bounding box center [1442, 132] width 106 height 25
type textarea "Type your message here..."
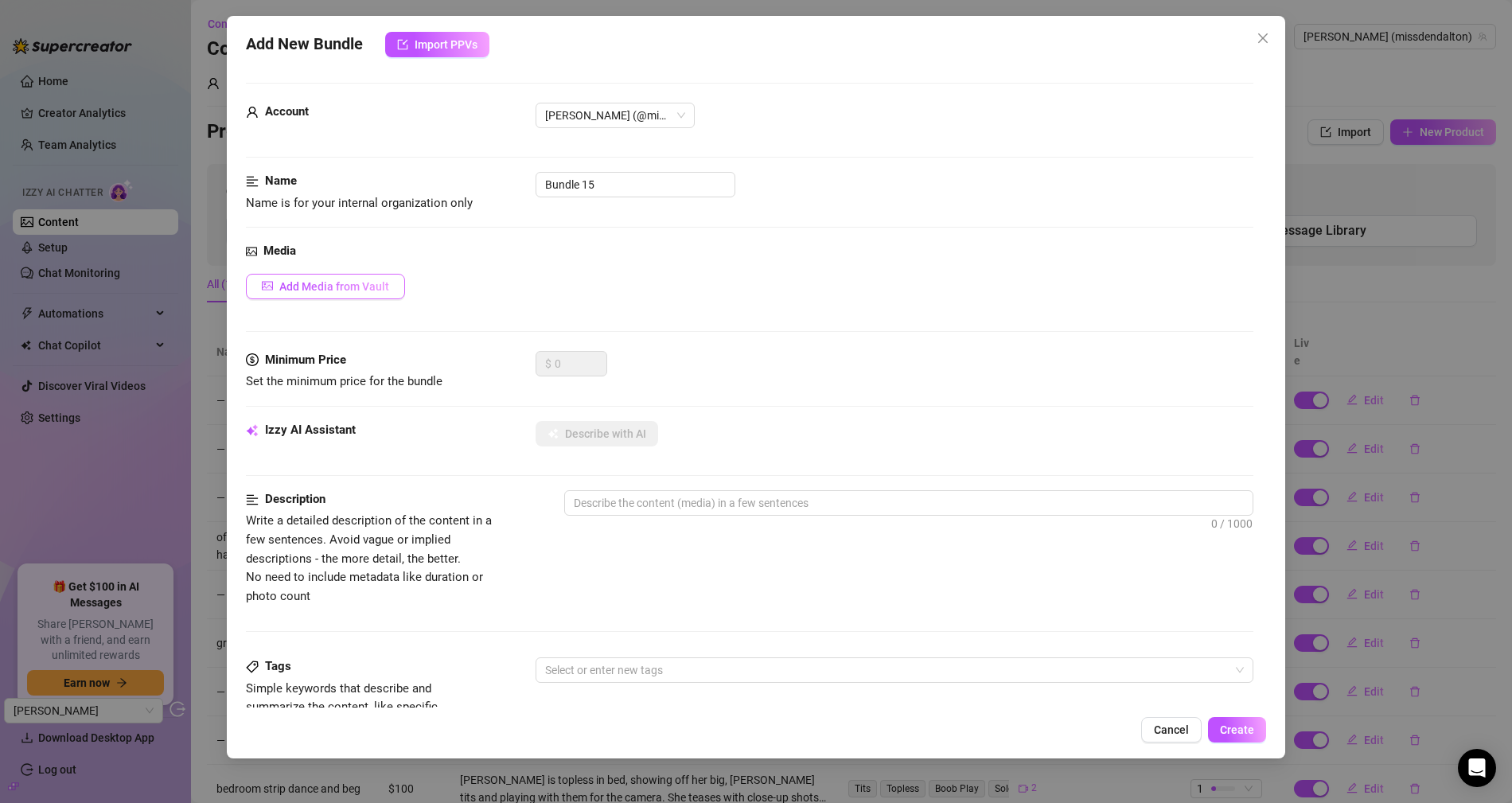
click at [365, 284] on span "Add Media from Vault" at bounding box center [334, 287] width 109 height 13
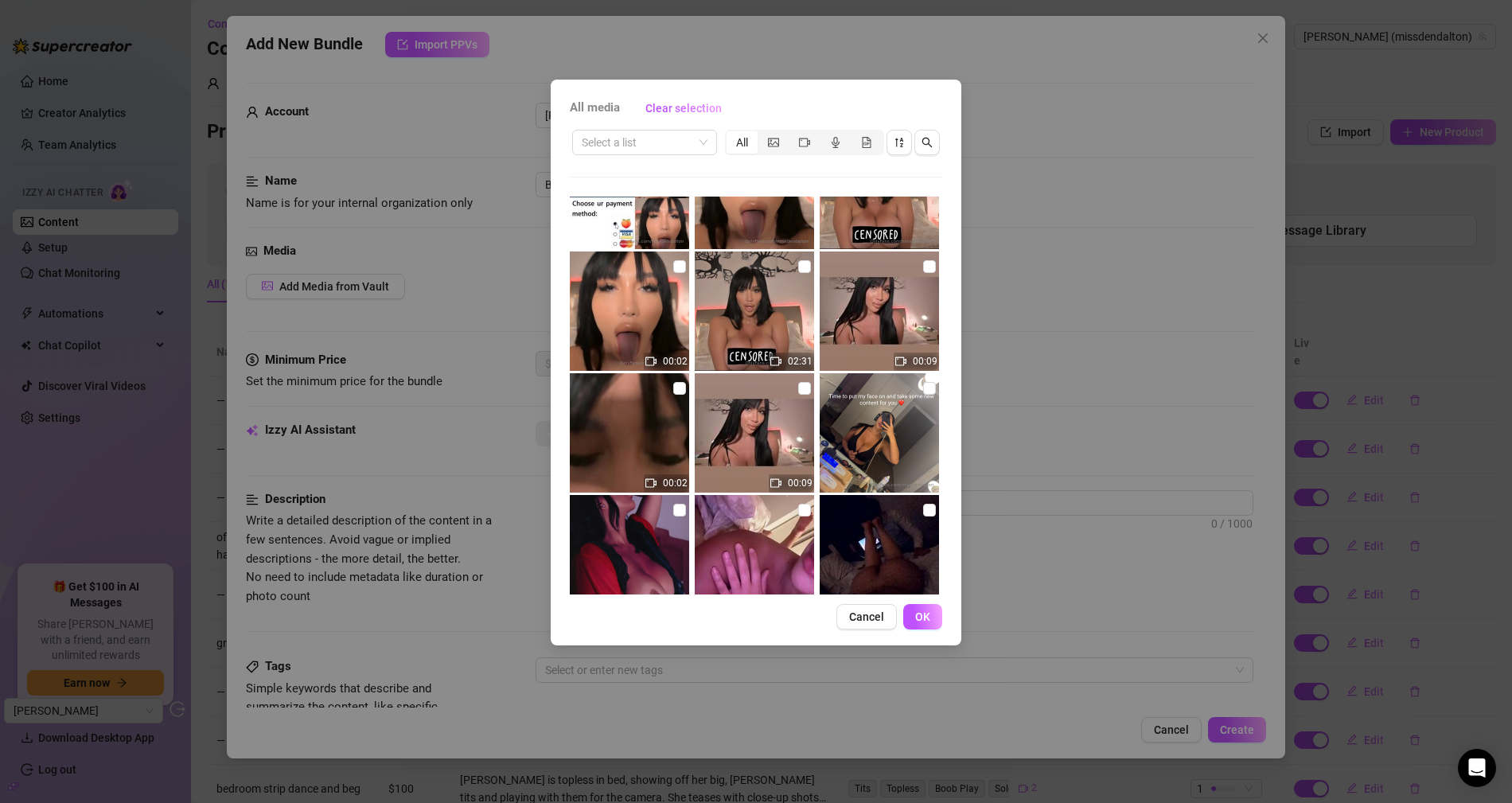
scroll to position [599, 0]
